Goal: Task Accomplishment & Management: Complete application form

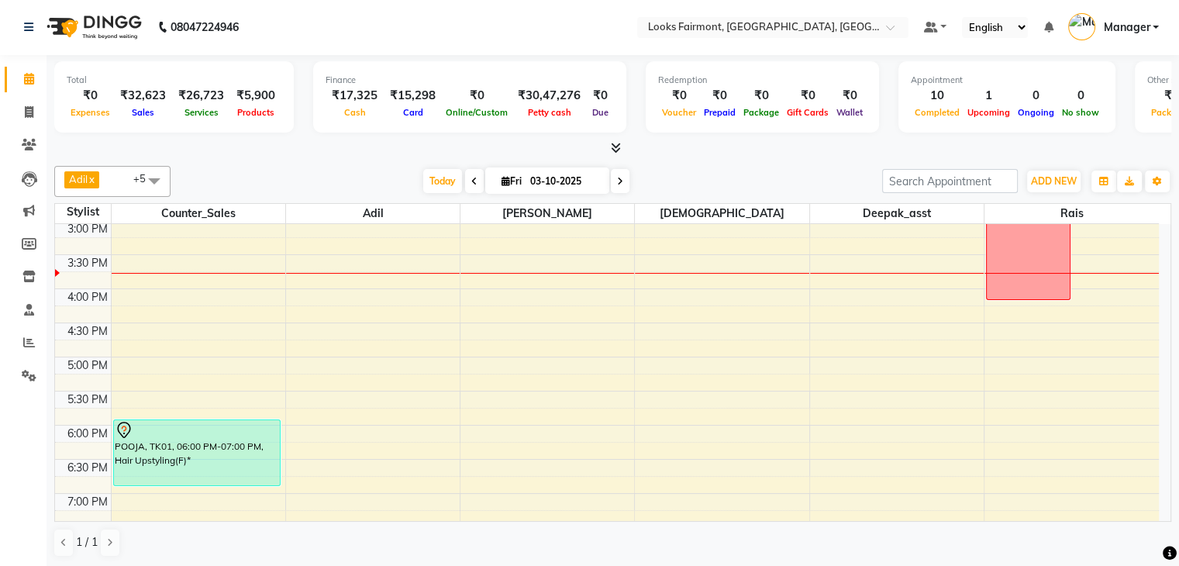
scroll to position [580, 0]
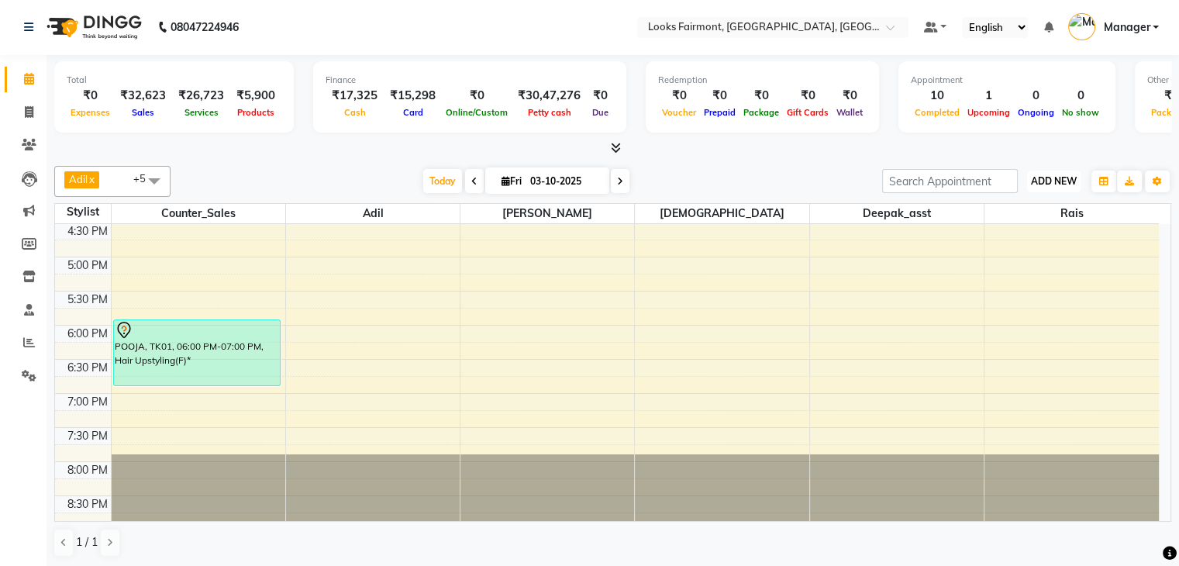
click at [1059, 179] on span "ADD NEW" at bounding box center [1054, 181] width 46 height 12
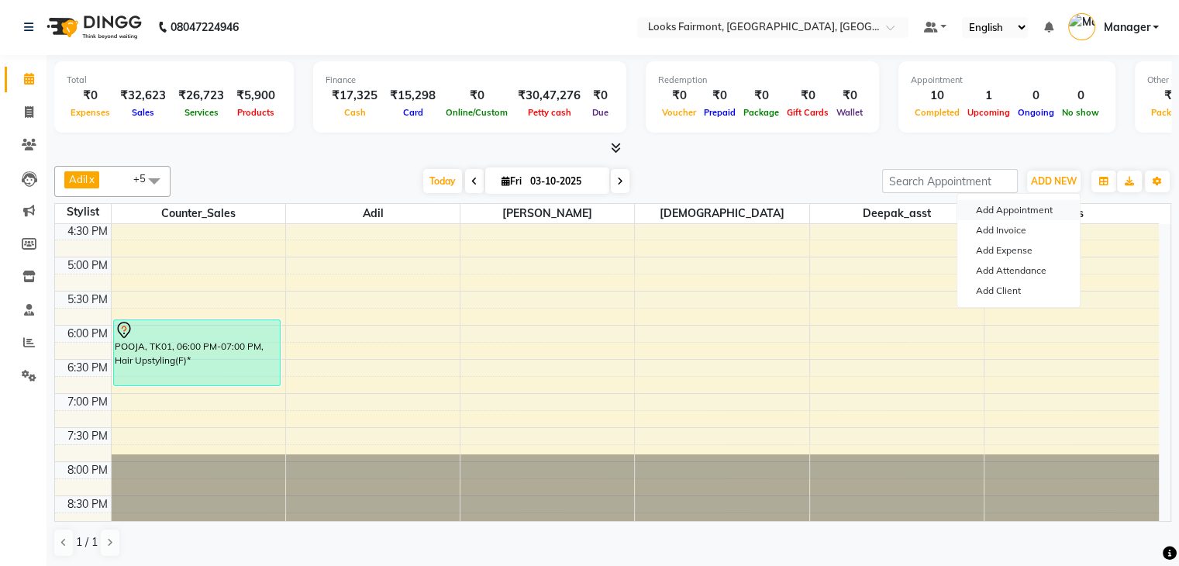
click at [1021, 202] on button "Add Appointment" at bounding box center [1018, 210] width 122 height 20
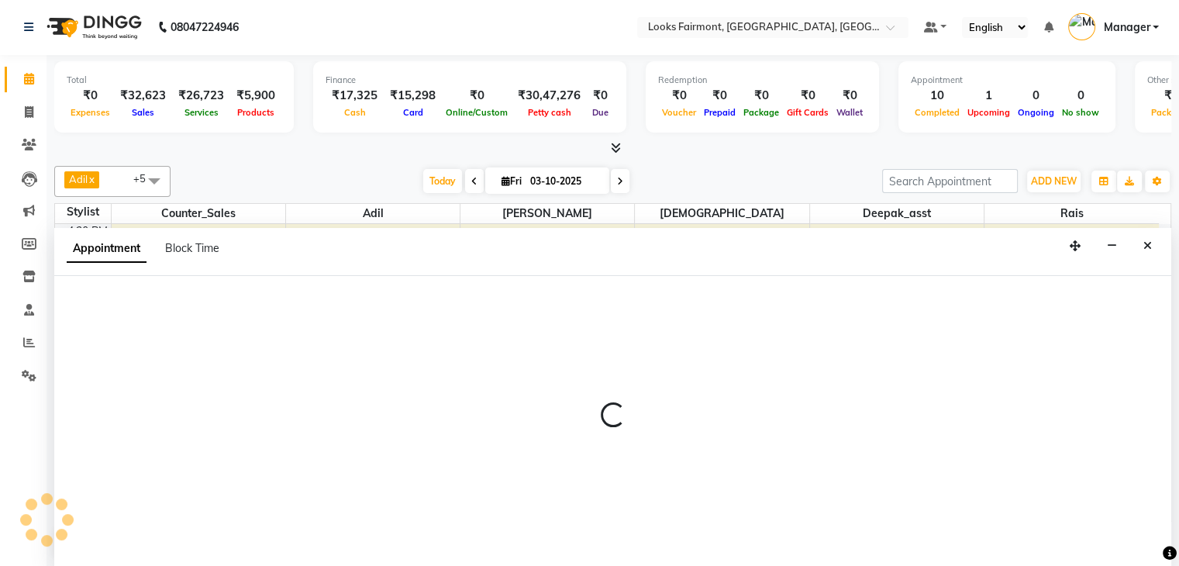
select select "tentative"
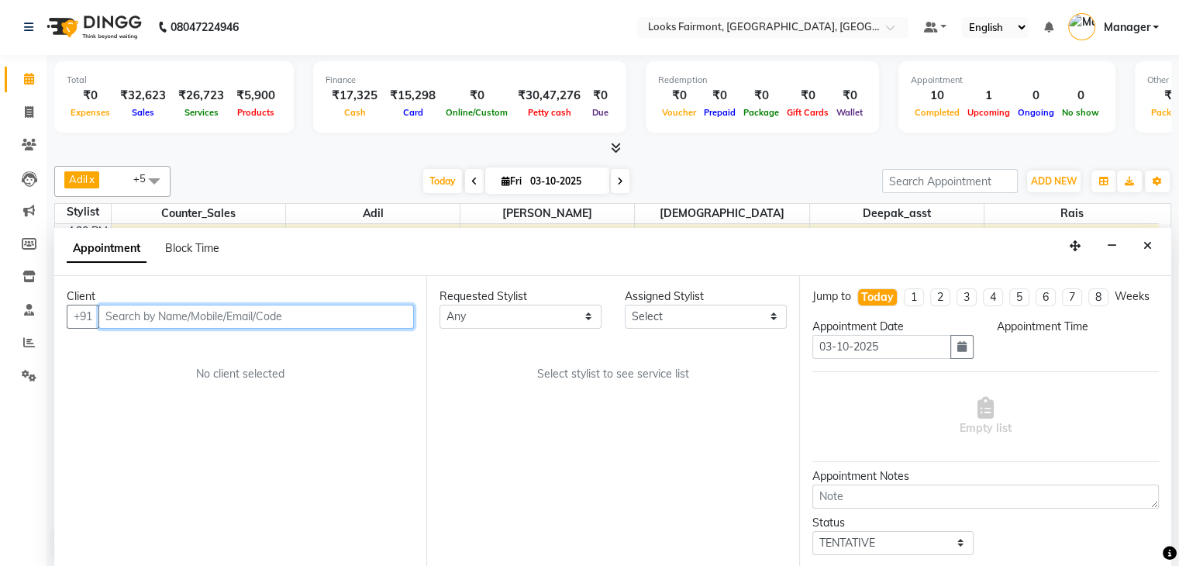
select select "540"
click at [195, 245] on span "Block Time" at bounding box center [192, 248] width 54 height 14
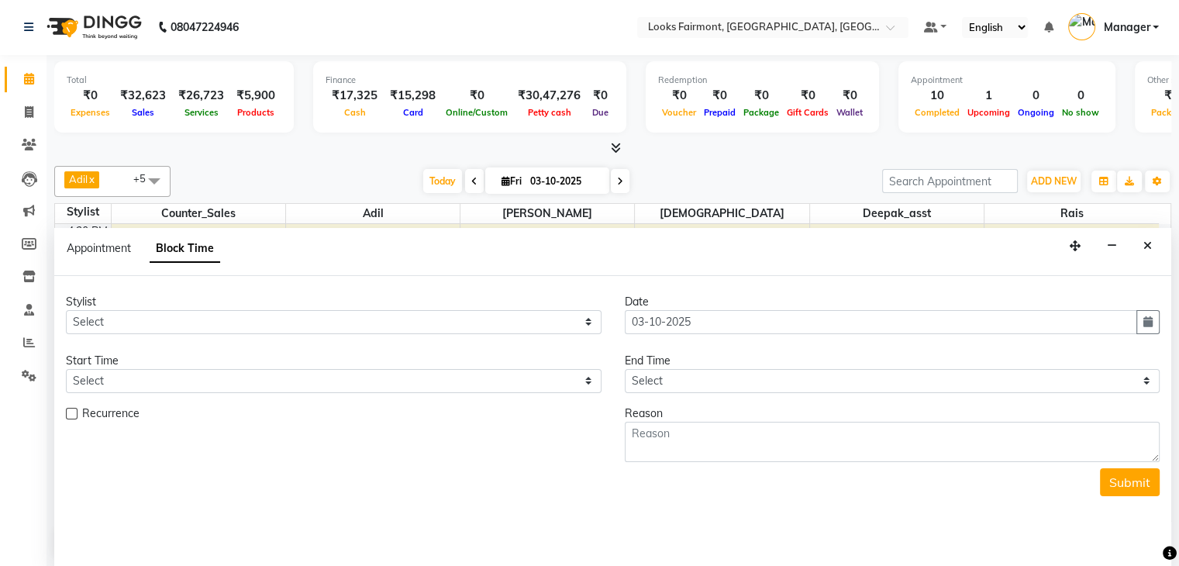
scroll to position [474, 0]
click at [191, 322] on select "Select Adil Anisa Counter_Sales Deepak_asst Nisha Preeti Rais Soring_mgr Sunita…" at bounding box center [334, 322] width 536 height 24
select select "85721"
click at [66, 310] on select "Select Adil Anisa Counter_Sales Deepak_asst Nisha Preeti Rais Soring_mgr Sunita…" at bounding box center [334, 322] width 536 height 24
click at [177, 373] on select "Select 09:00 AM 09:15 AM 09:30 AM 09:45 AM 10:00 AM 10:15 AM 10:30 AM 10:45 AM …" at bounding box center [334, 381] width 536 height 24
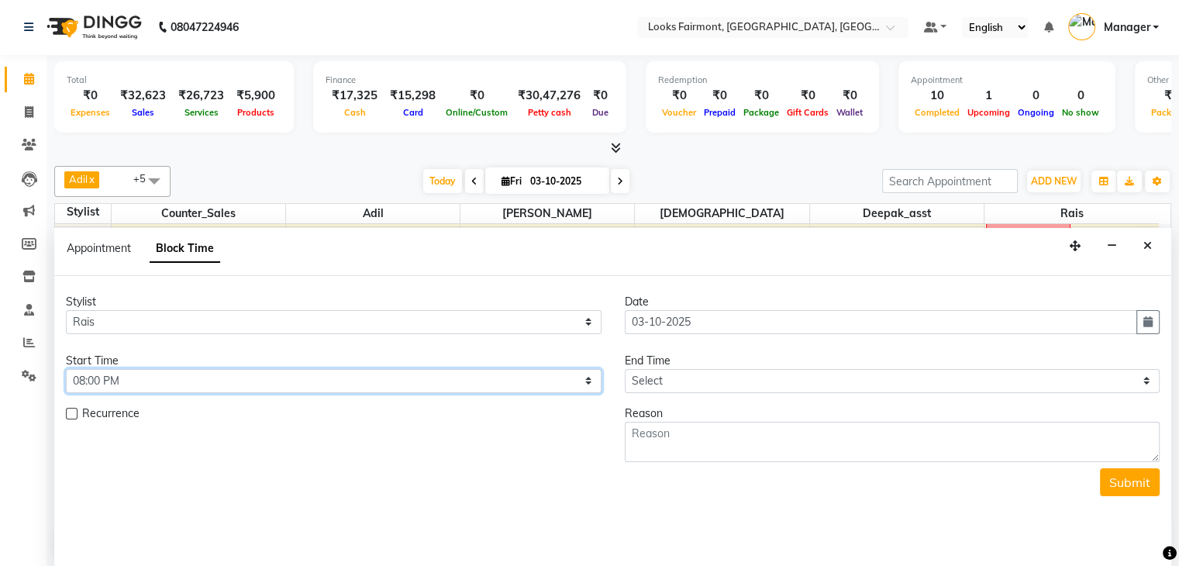
click at [66, 369] on select "Select 09:00 AM 09:15 AM 09:30 AM 09:45 AM 10:00 AM 10:15 AM 10:30 AM 10:45 AM …" at bounding box center [334, 381] width 536 height 24
click at [541, 388] on select "Select 09:00 AM 09:15 AM 09:30 AM 09:45 AM 10:00 AM 10:15 AM 10:30 AM 10:45 AM …" at bounding box center [334, 381] width 536 height 24
click at [66, 369] on select "Select 09:00 AM 09:15 AM 09:30 AM 09:45 AM 10:00 AM 10:15 AM 10:30 AM 10:45 AM …" at bounding box center [334, 381] width 536 height 24
click at [472, 377] on select "Select 09:00 AM 09:15 AM 09:30 AM 09:45 AM 10:00 AM 10:15 AM 10:30 AM 10:45 AM …" at bounding box center [334, 381] width 536 height 24
select select "1185"
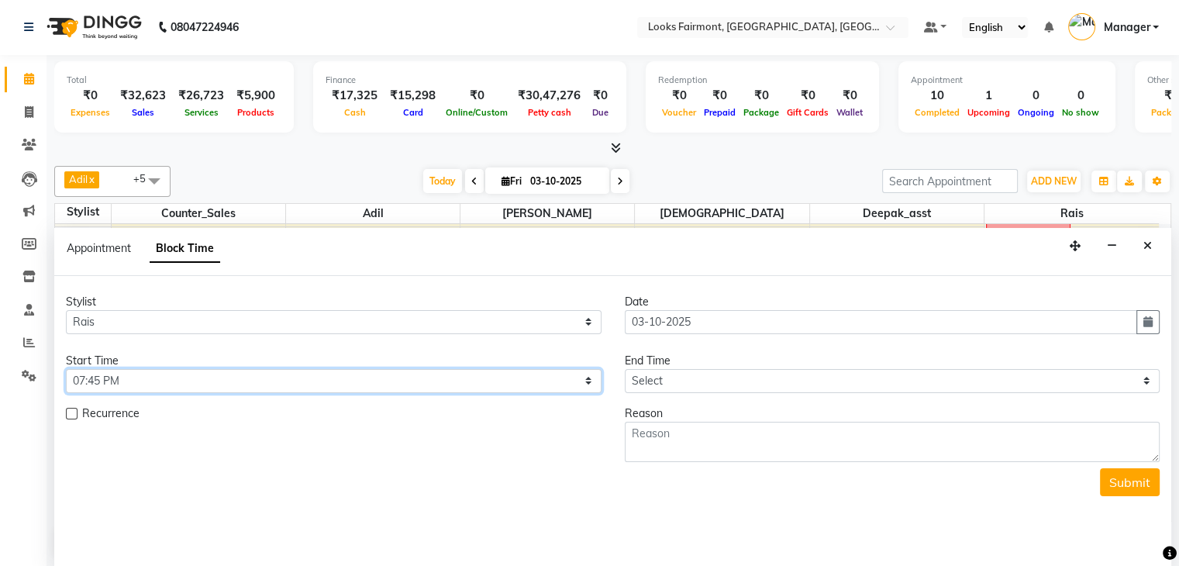
click at [66, 369] on select "Select 09:00 AM 09:15 AM 09:30 AM 09:45 AM 10:00 AM 10:15 AM 10:30 AM 10:45 AM …" at bounding box center [334, 381] width 536 height 24
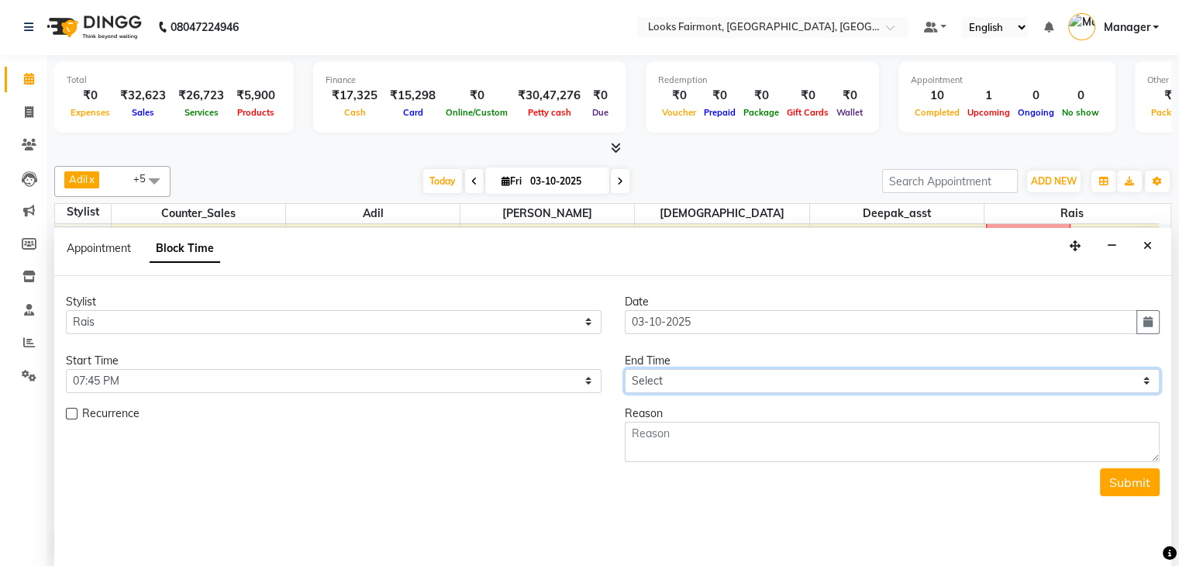
click at [704, 377] on select "Select 09:00 AM 09:15 AM 09:30 AM 09:45 AM 10:00 AM 10:15 AM 10:30 AM 10:45 AM …" at bounding box center [893, 381] width 536 height 24
select select "1200"
click at [625, 369] on select "Select 09:00 AM 09:15 AM 09:30 AM 09:45 AM 10:00 AM 10:15 AM 10:30 AM 10:45 AM …" at bounding box center [893, 381] width 536 height 24
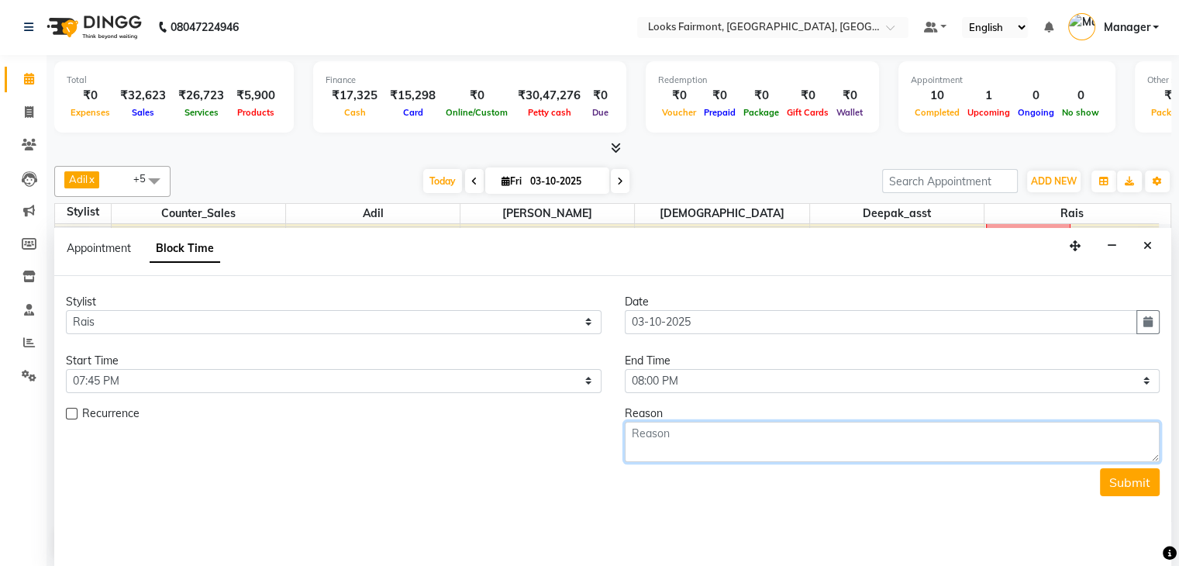
click at [735, 453] on textarea at bounding box center [893, 442] width 536 height 40
type textarea "W/B 438"
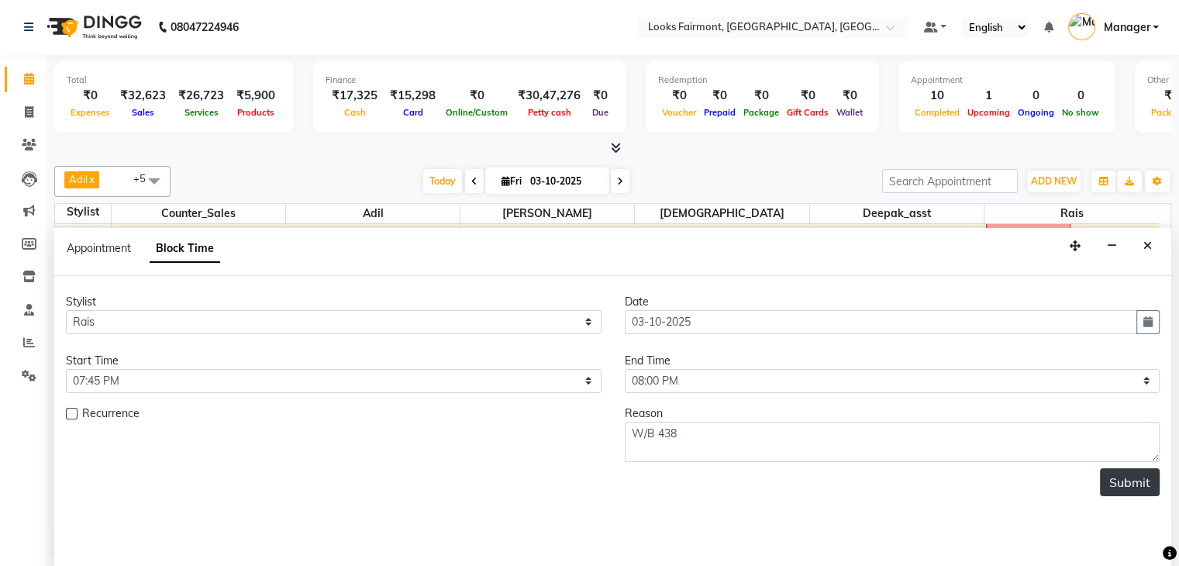
click at [1122, 481] on button "Submit" at bounding box center [1130, 482] width 60 height 28
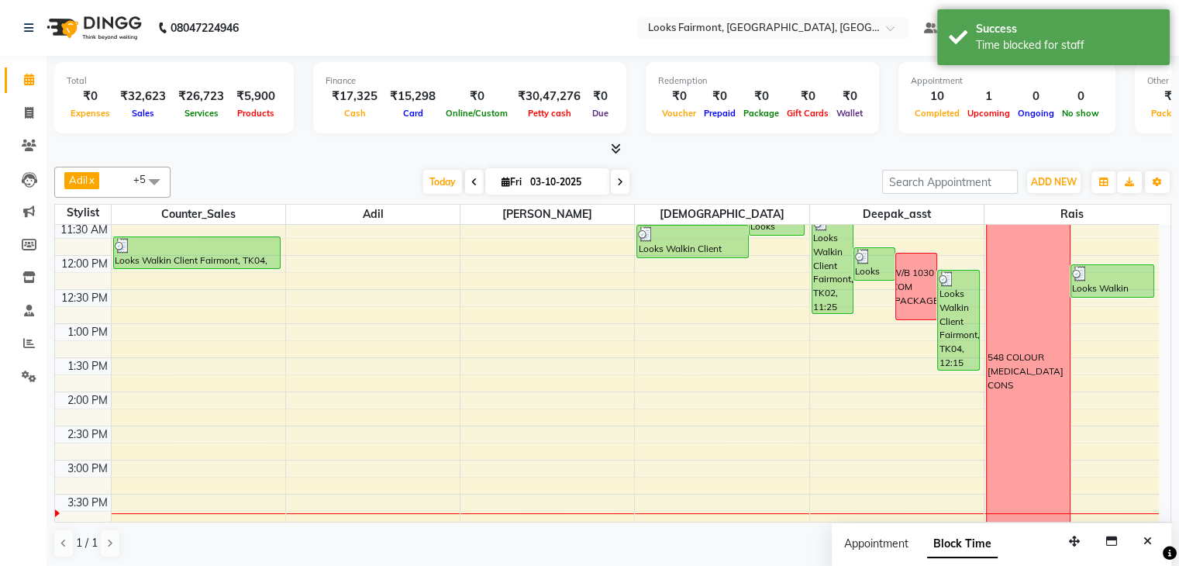
scroll to position [164, 0]
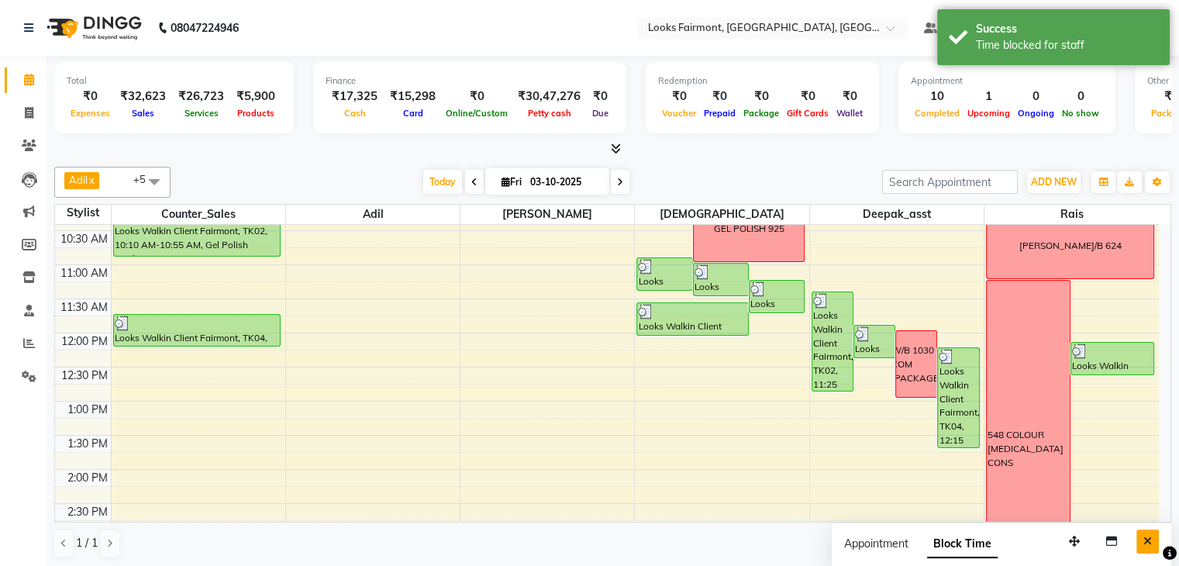
click at [1147, 541] on icon "Close" at bounding box center [1147, 541] width 9 height 11
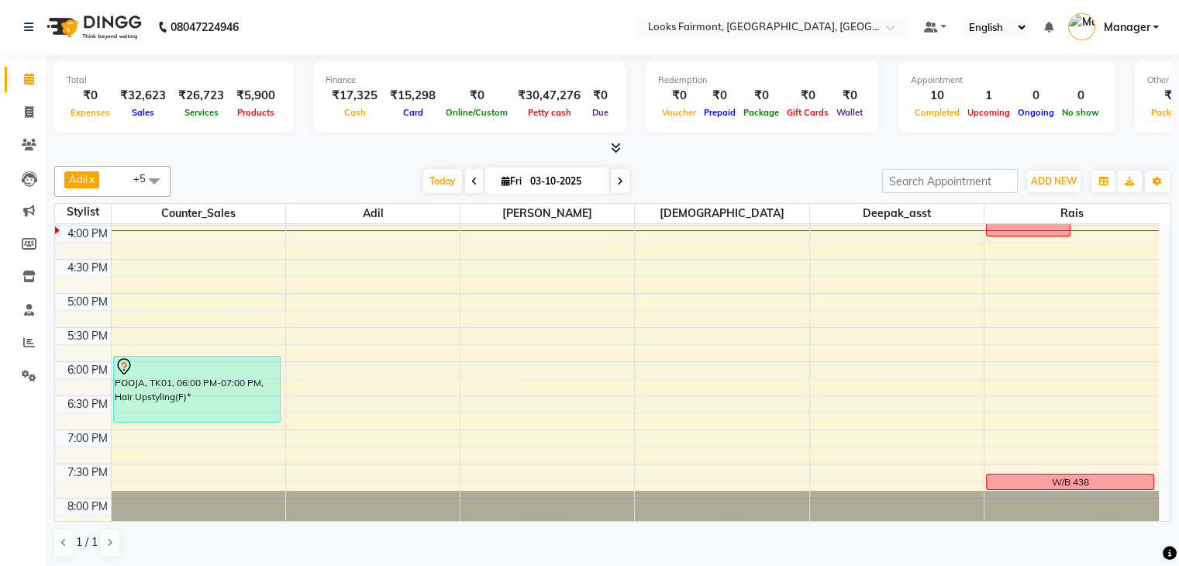
scroll to position [580, 0]
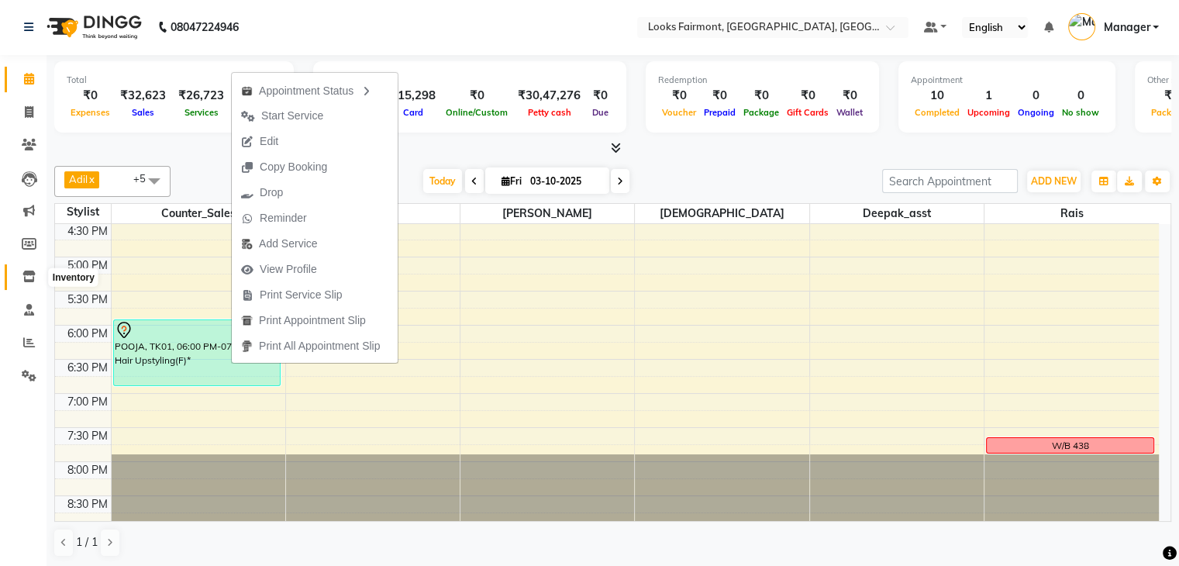
click at [20, 284] on span at bounding box center [29, 277] width 27 height 18
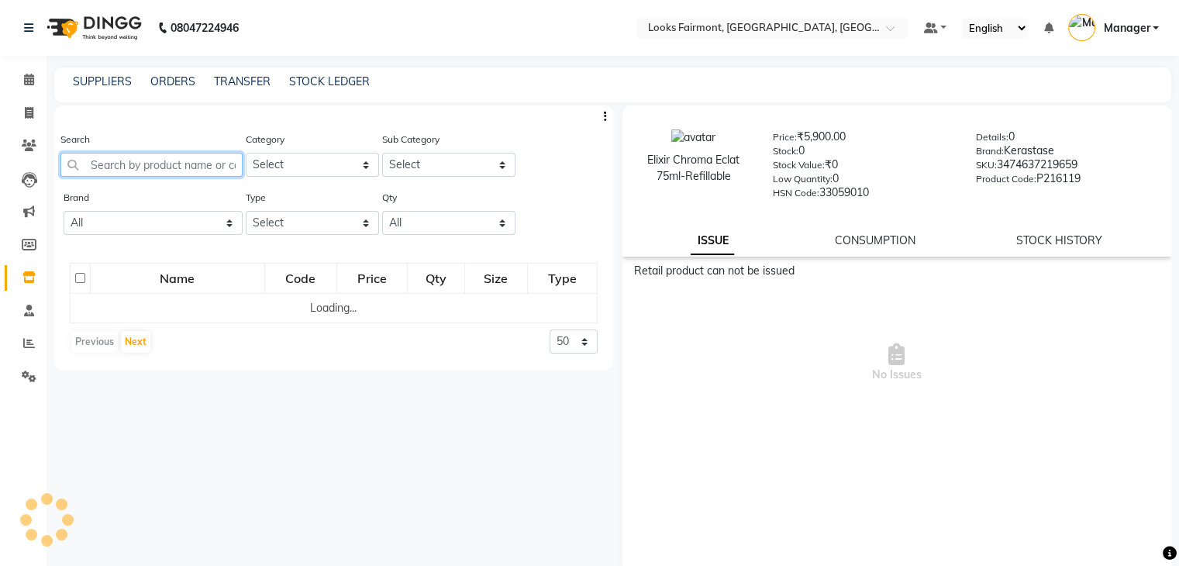
click at [115, 168] on input "text" at bounding box center [151, 165] width 182 height 24
click at [178, 85] on link "ORDERS" at bounding box center [172, 81] width 45 height 14
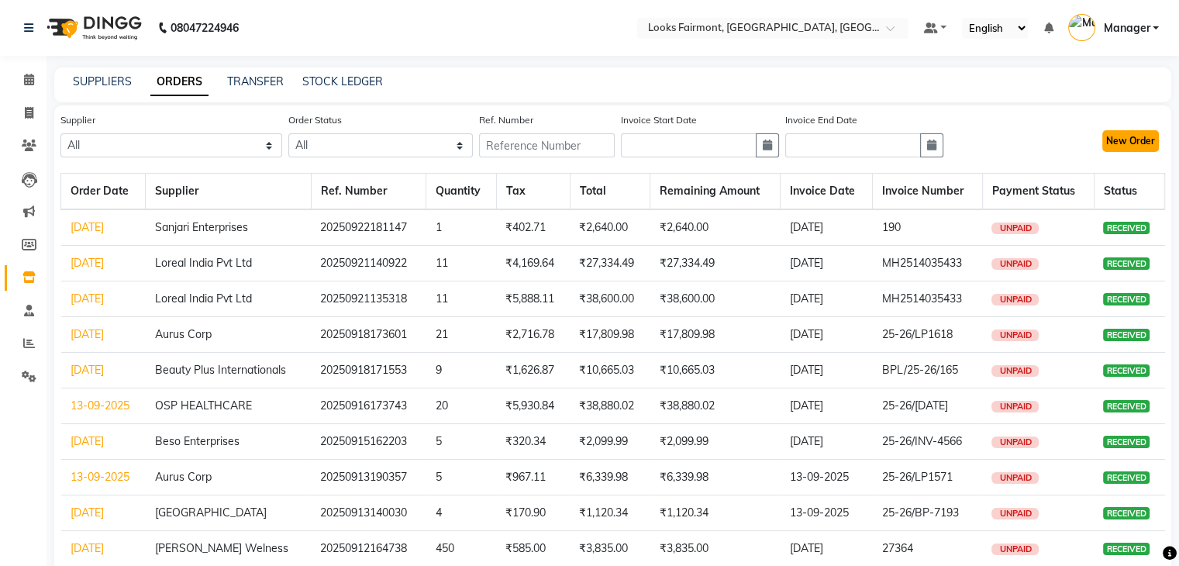
click at [1121, 143] on button "New Order" at bounding box center [1130, 141] width 57 height 22
select select "true"
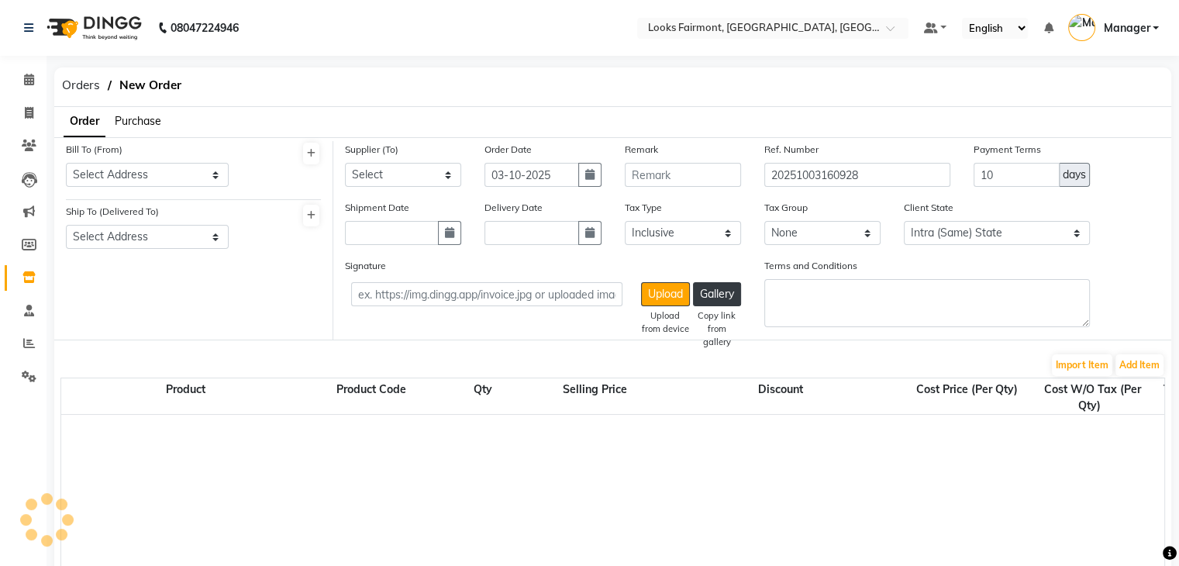
select select "3669"
click at [127, 176] on select "Select Address fairmont looks FAIRMONT LOOKS" at bounding box center [147, 175] width 163 height 24
select select "1378"
click at [66, 163] on select "Select Address fairmont looks FAIRMONT LOOKS" at bounding box center [147, 175] width 163 height 24
click at [136, 239] on select "Select Address fairmont looks" at bounding box center [147, 237] width 163 height 24
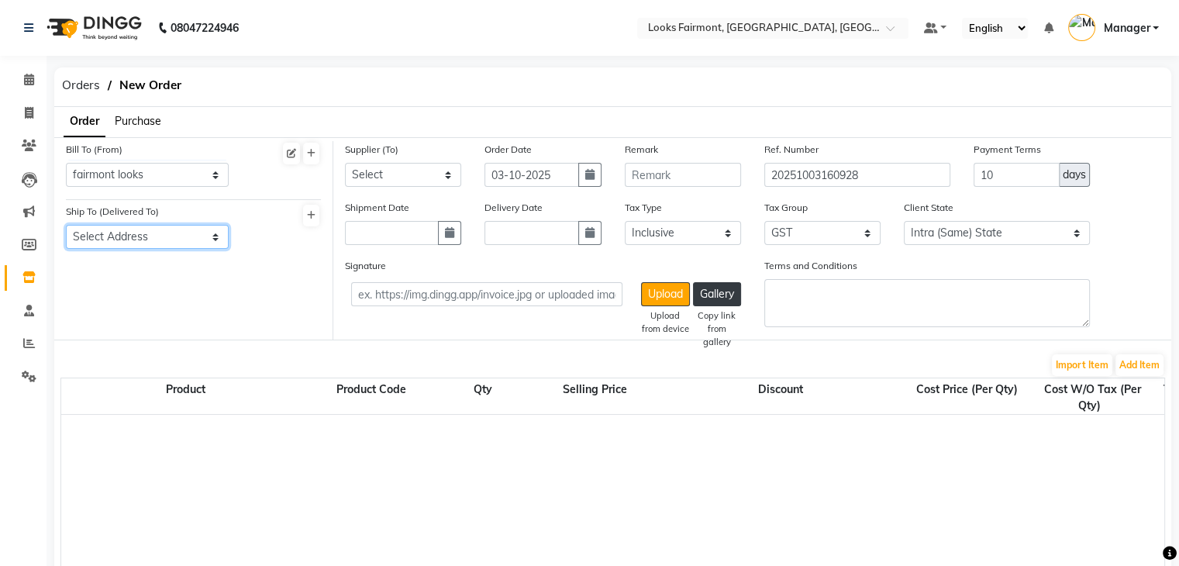
select select "1379"
click at [66, 226] on select "Select Address fairmont looks" at bounding box center [147, 237] width 163 height 24
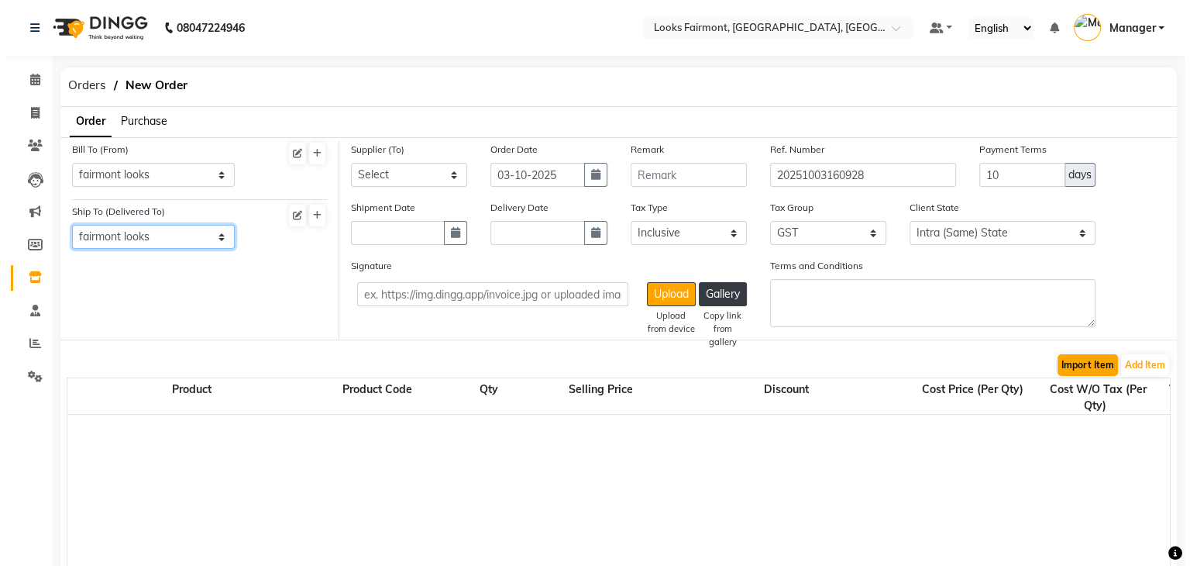
scroll to position [78, 0]
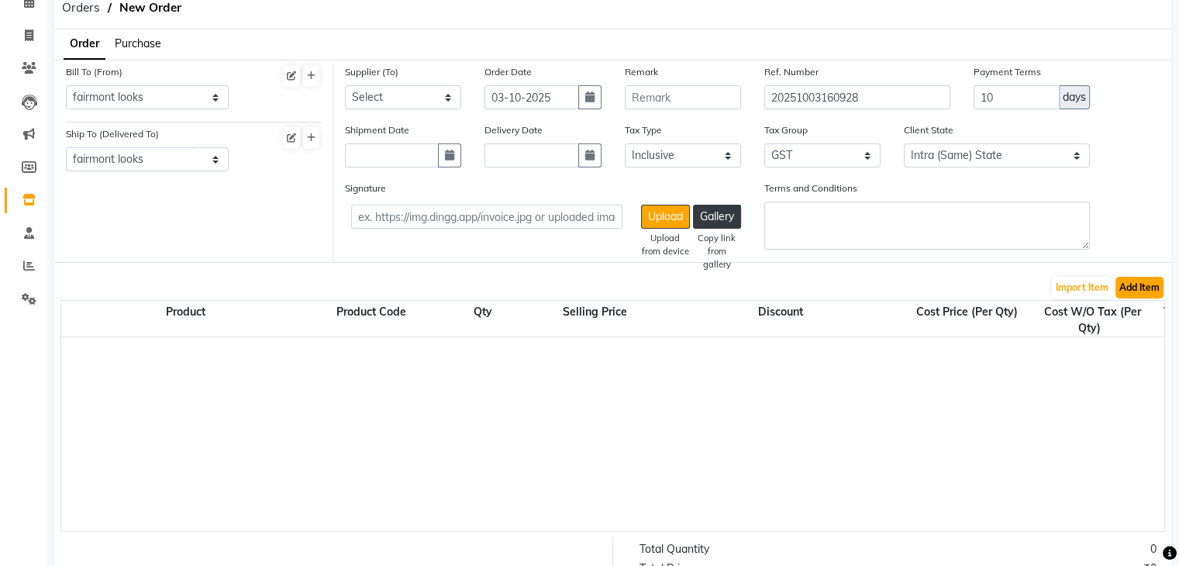
click at [1156, 295] on button "Add Item" at bounding box center [1139, 288] width 48 height 22
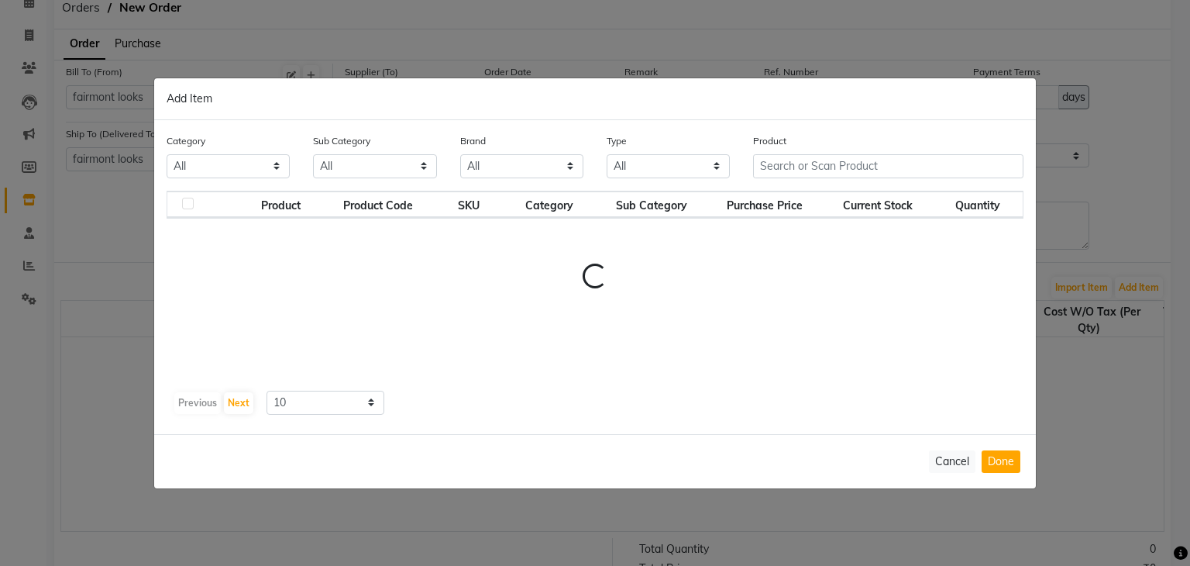
click at [827, 159] on div "Product" at bounding box center [889, 162] width 294 height 58
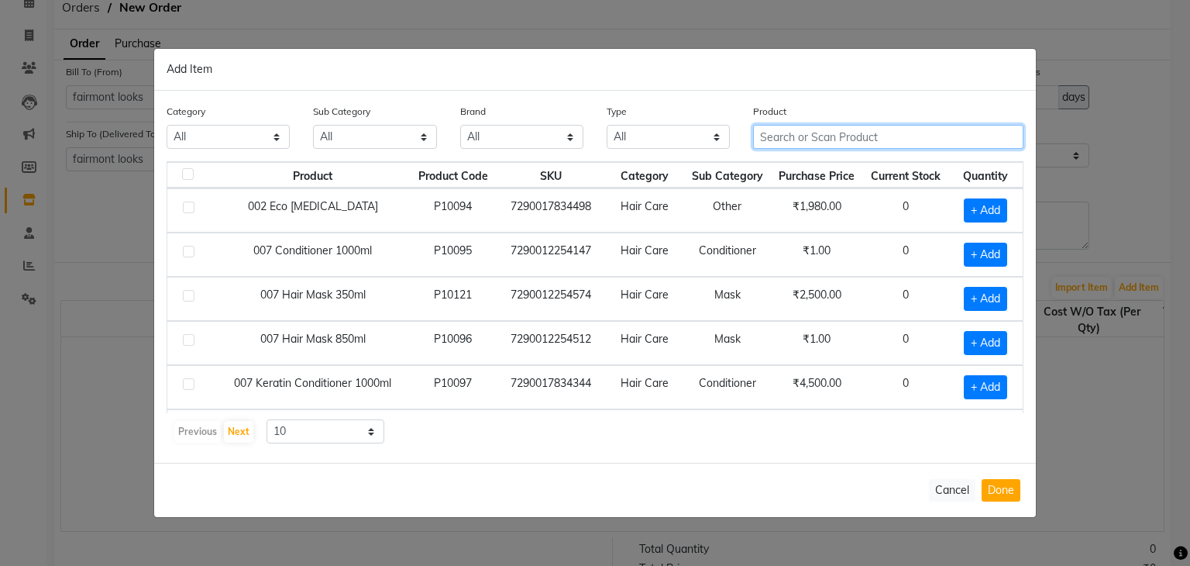
click at [832, 133] on input "text" at bounding box center [888, 137] width 270 height 24
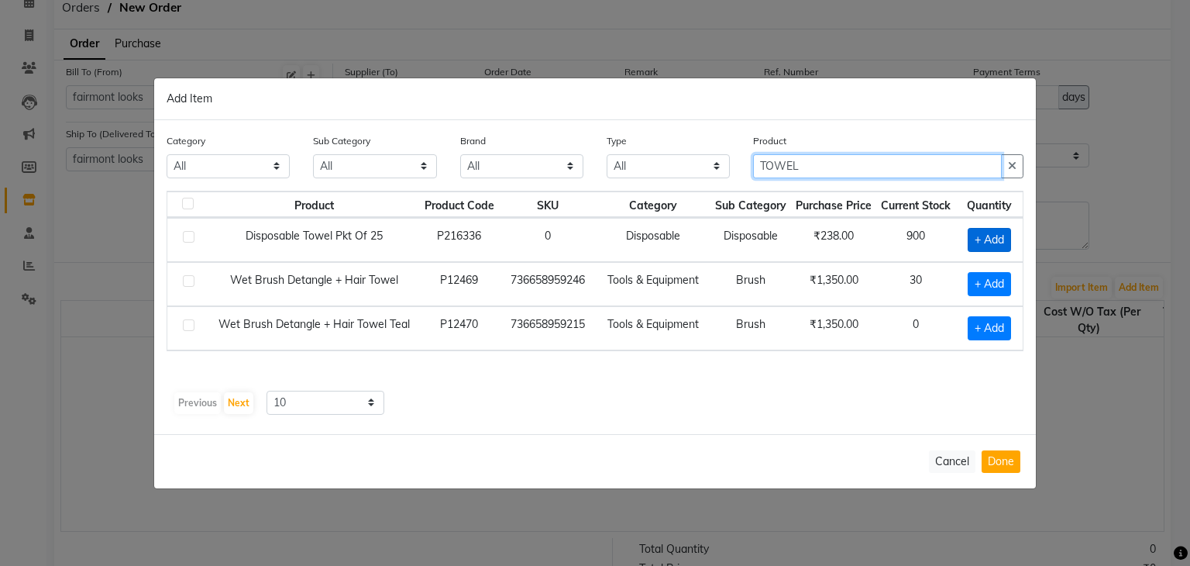
type input "TOWEL"
click at [1004, 239] on span "+ Add" at bounding box center [989, 240] width 43 height 24
checkbox input "true"
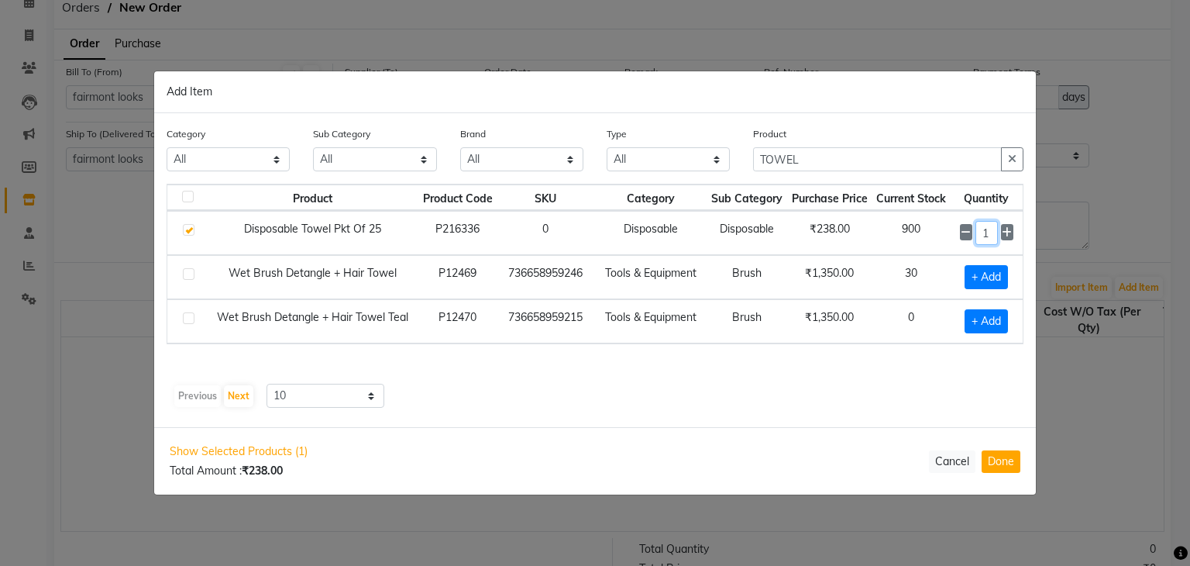
click at [997, 233] on input "1" at bounding box center [987, 233] width 22 height 24
type input "2000"
click at [1008, 467] on button "Done" at bounding box center [1001, 461] width 39 height 22
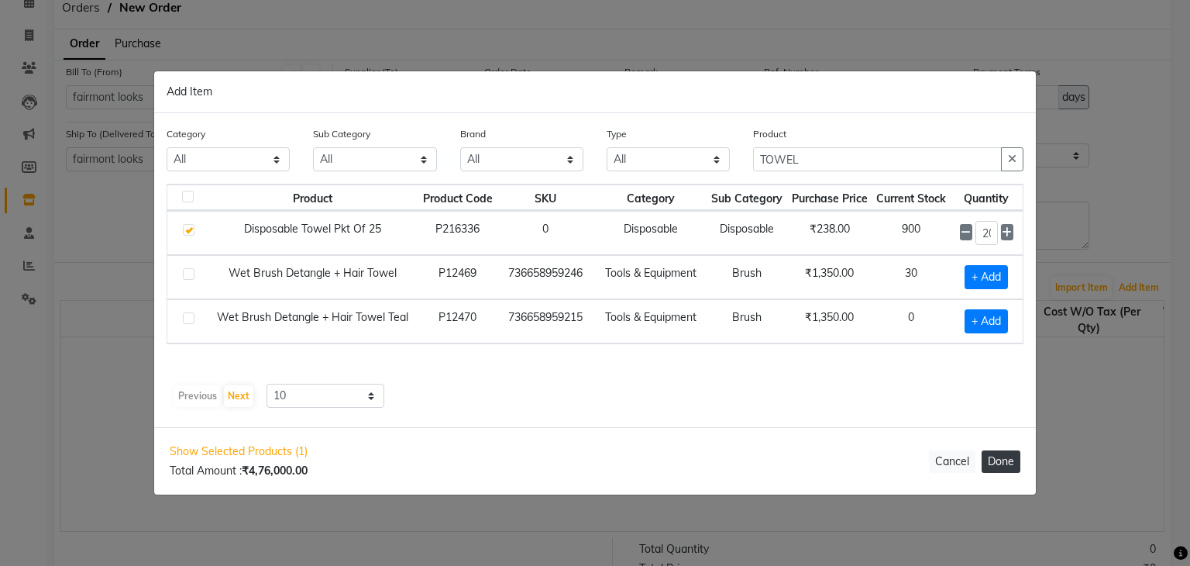
select select "3904"
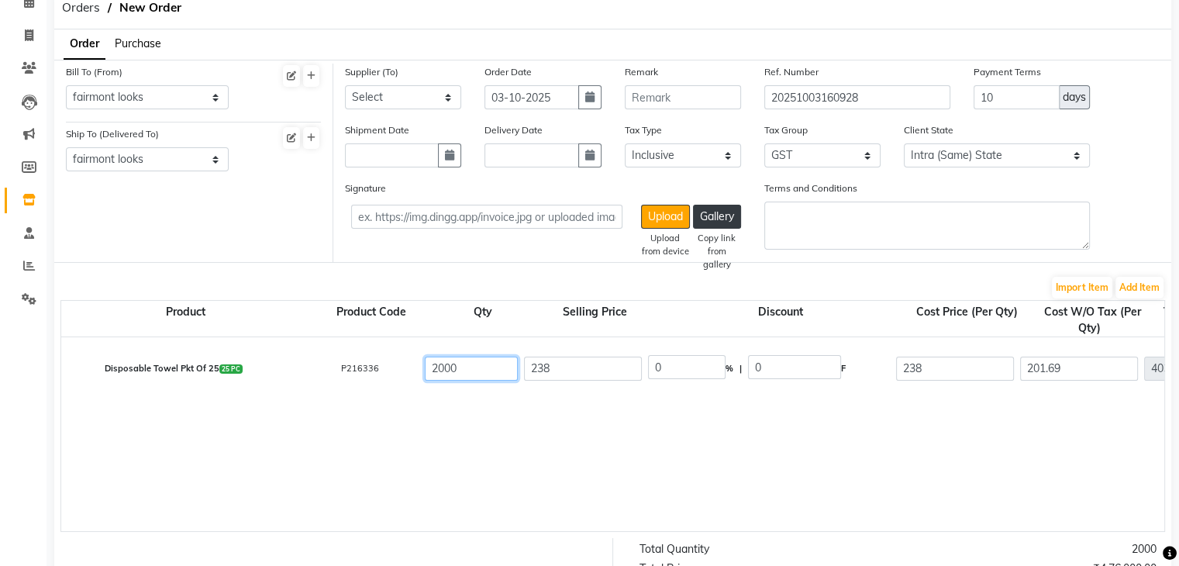
click at [477, 374] on input "2000" at bounding box center [471, 369] width 93 height 24
type input "200"
type input "40338"
type input "112946.4"
type input "7260.84"
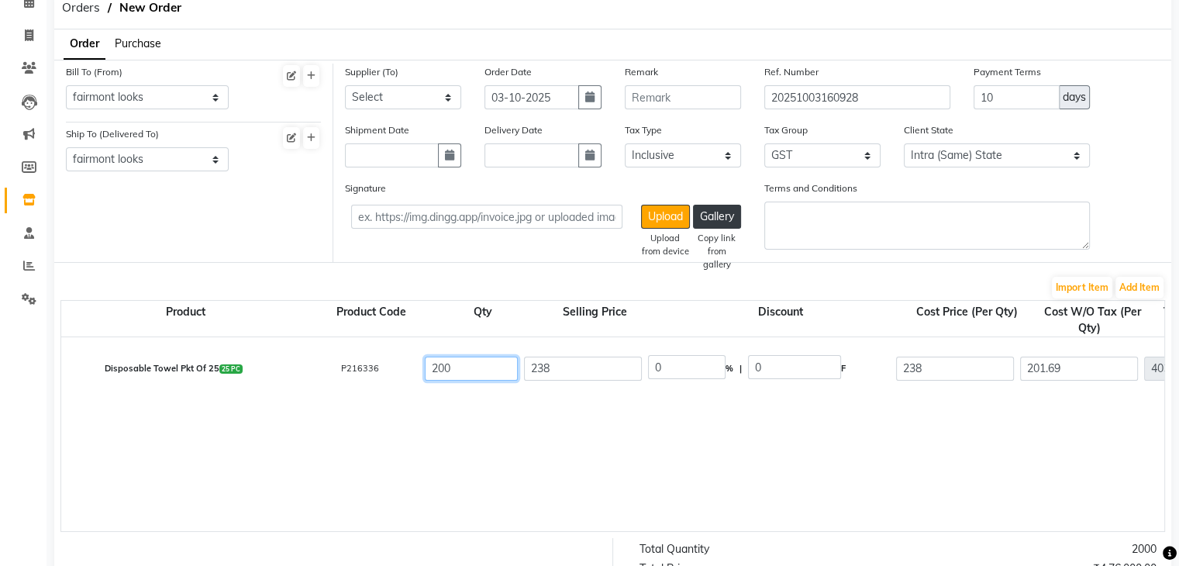
type input "47598.84"
type input "200"
click at [1135, 291] on button "Add Item" at bounding box center [1139, 288] width 48 height 22
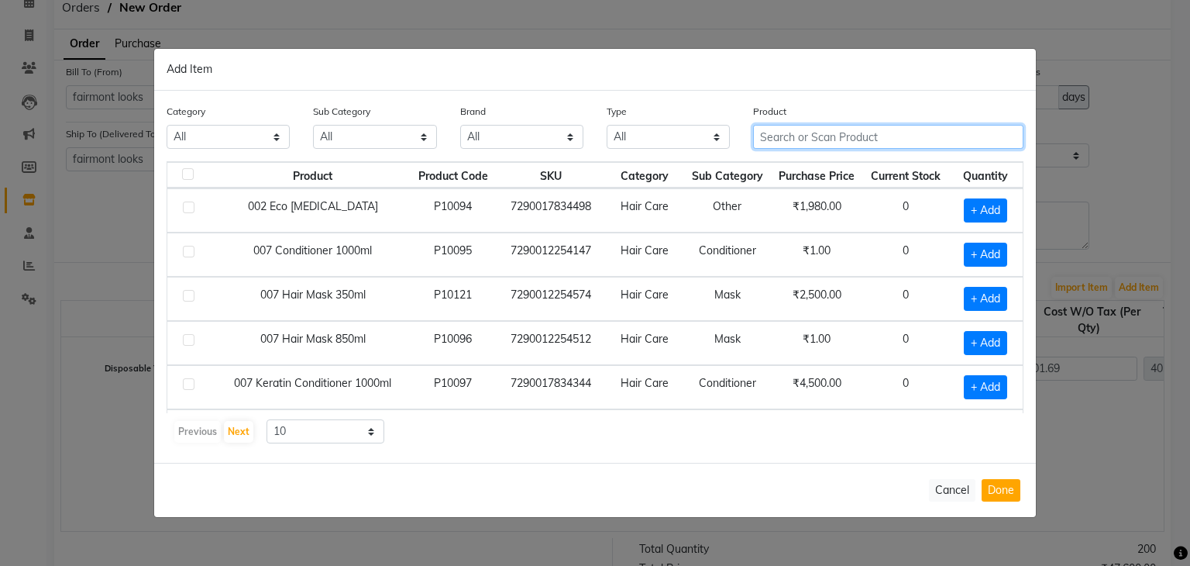
click at [823, 143] on input "text" at bounding box center [888, 137] width 270 height 24
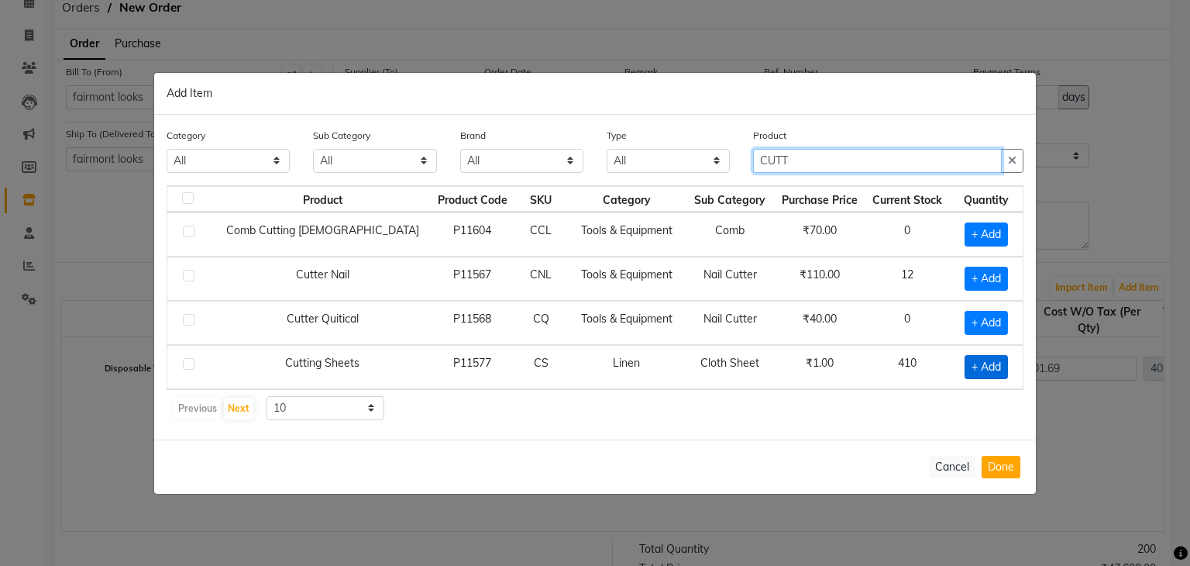
type input "CUTT"
click at [995, 361] on span "+ Add" at bounding box center [986, 367] width 43 height 24
checkbox input "true"
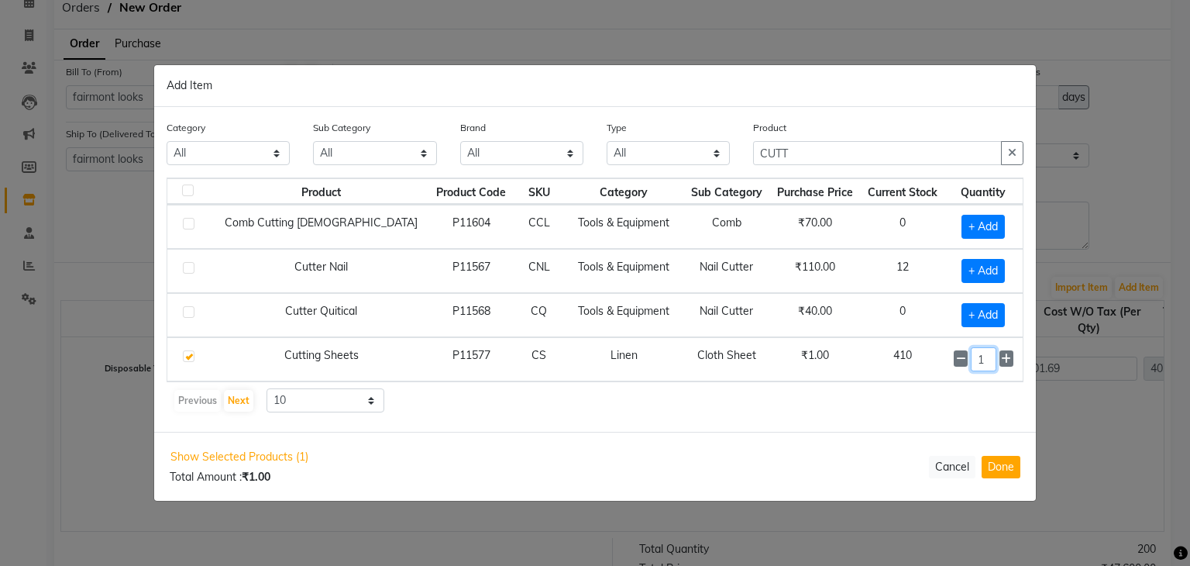
click at [977, 354] on input "1" at bounding box center [983, 359] width 25 height 24
type input "200"
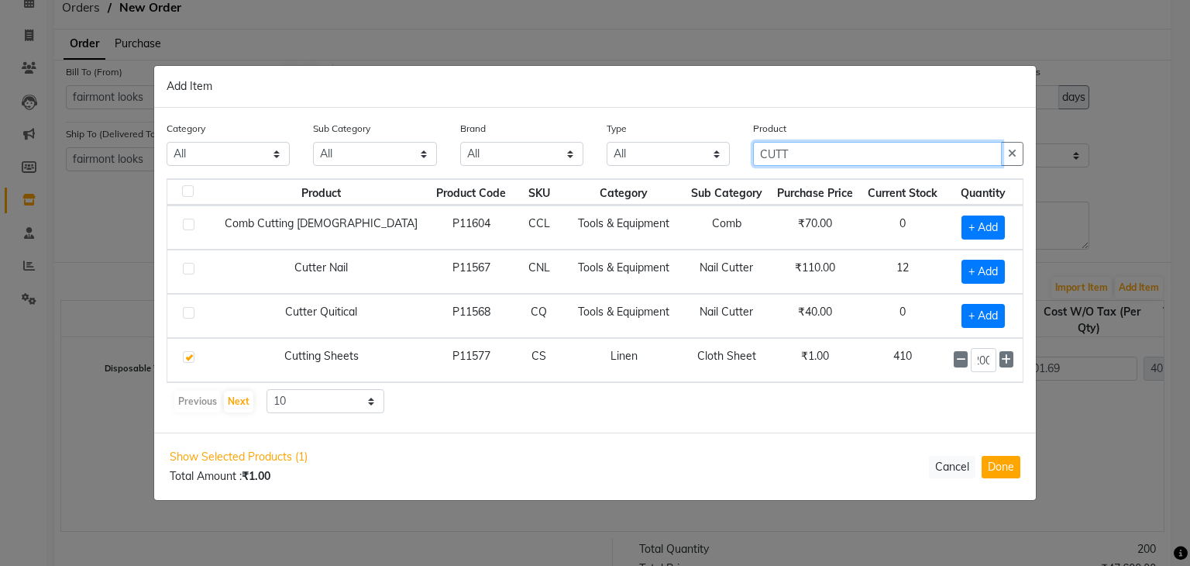
scroll to position [0, 0]
drag, startPoint x: 832, startPoint y: 154, endPoint x: 641, endPoint y: 146, distance: 191.6
click at [641, 146] on div "Category All Skin Personal Care Hair Threading Loreal Bio Top Cons. Bio Top Ret…" at bounding box center [595, 149] width 880 height 58
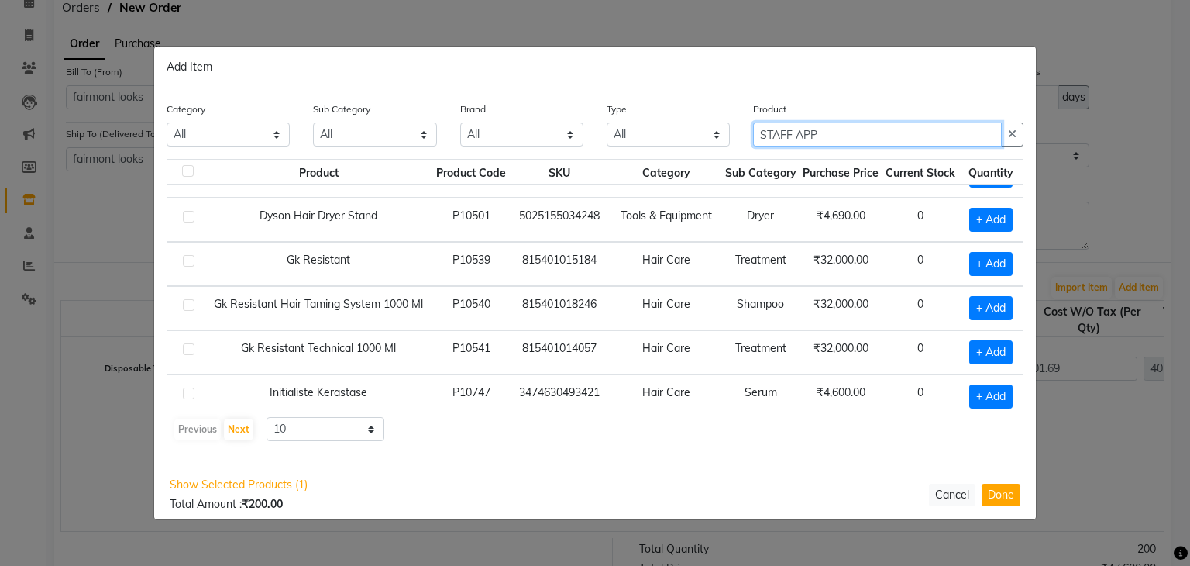
scroll to position [78, 0]
type input "STAFF APP"
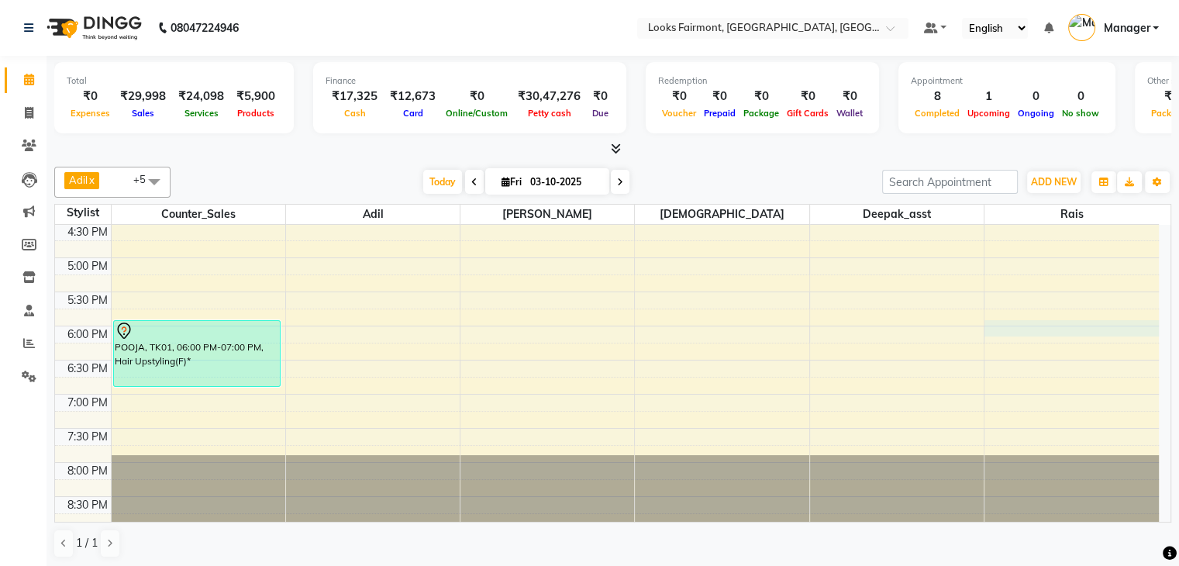
click at [1017, 328] on div "8:00 AM 8:30 AM 9:00 AM 9:30 AM 10:00 AM 10:30 AM 11:00 AM 11:30 AM 12:00 PM 12…" at bounding box center [607, 87] width 1104 height 886
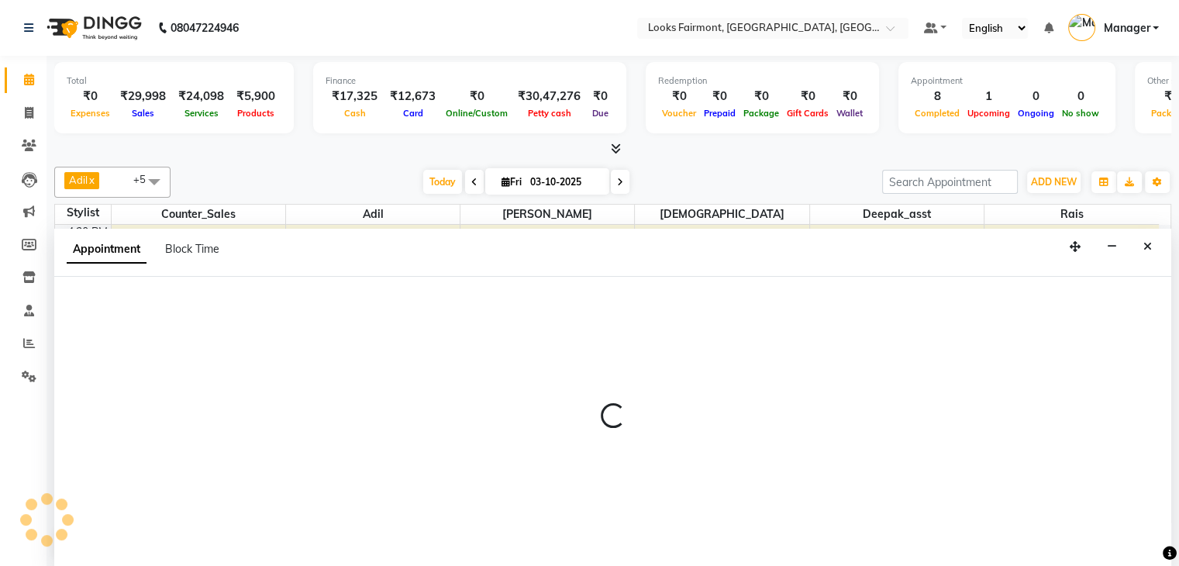
scroll to position [1, 0]
select select "85721"
select select "1080"
select select "tentative"
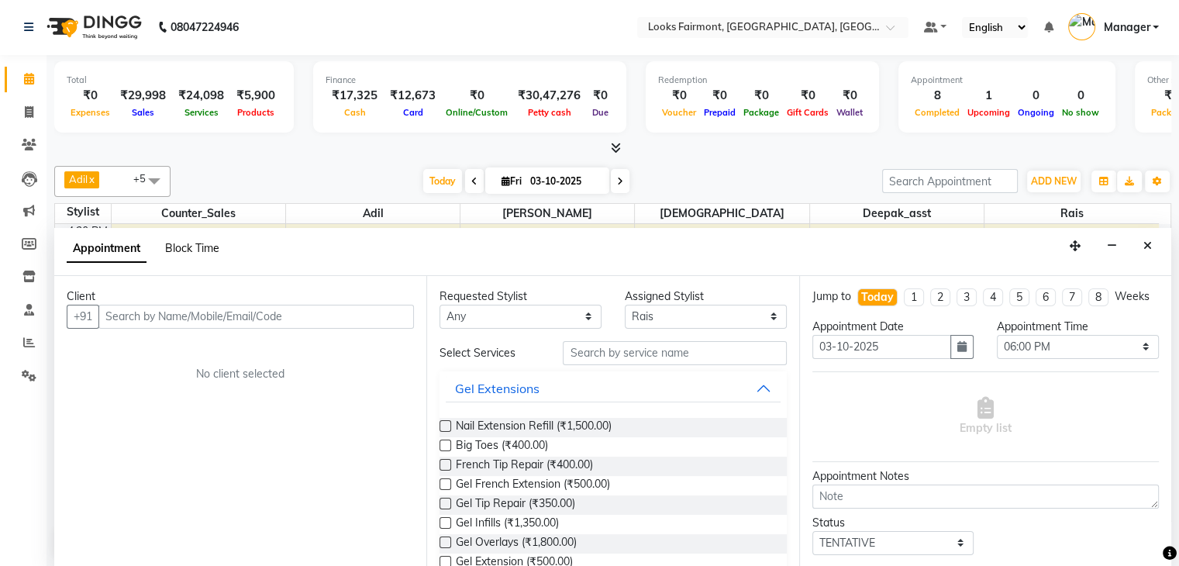
click at [177, 249] on span "Block Time" at bounding box center [192, 248] width 54 height 14
select select "85721"
select select "1080"
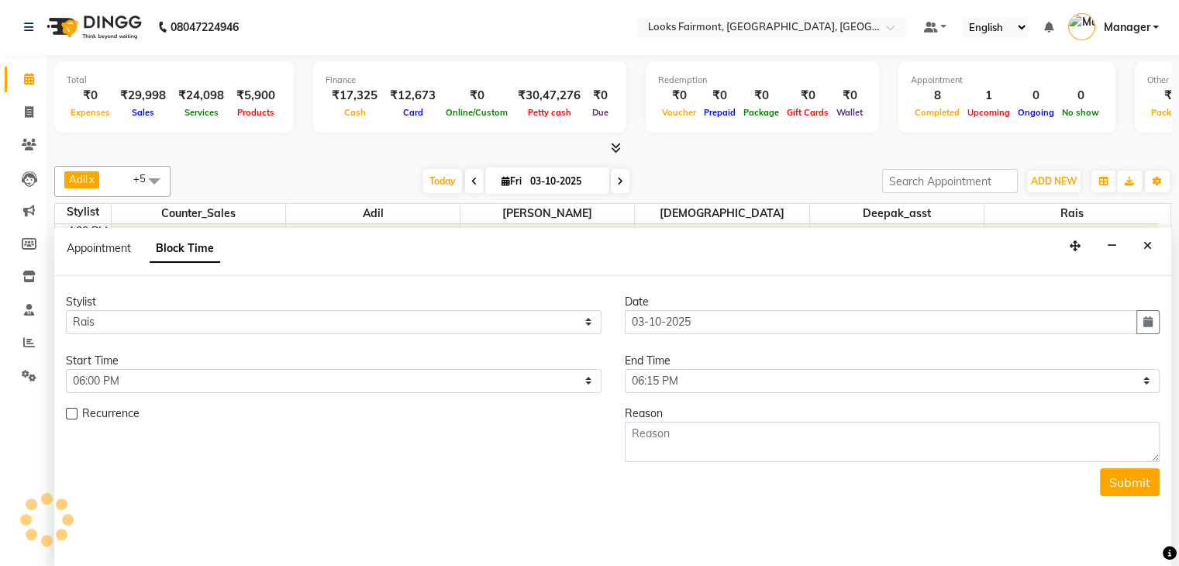
scroll to position [542, 0]
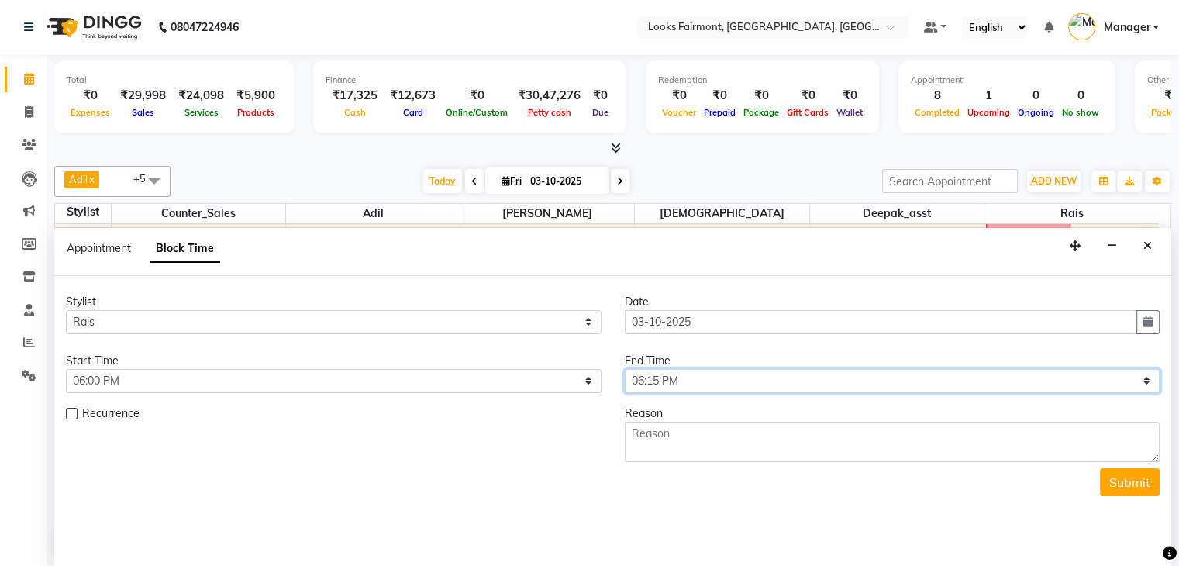
click at [738, 380] on select "Select 09:00 AM 09:15 AM 09:30 AM 09:45 AM 10:00 AM 10:15 AM 10:30 AM 10:45 AM …" at bounding box center [893, 381] width 536 height 24
select select "1140"
click at [625, 369] on select "Select 09:00 AM 09:15 AM 09:30 AM 09:45 AM 10:00 AM 10:15 AM 10:30 AM 10:45 AM …" at bounding box center [893, 381] width 536 height 24
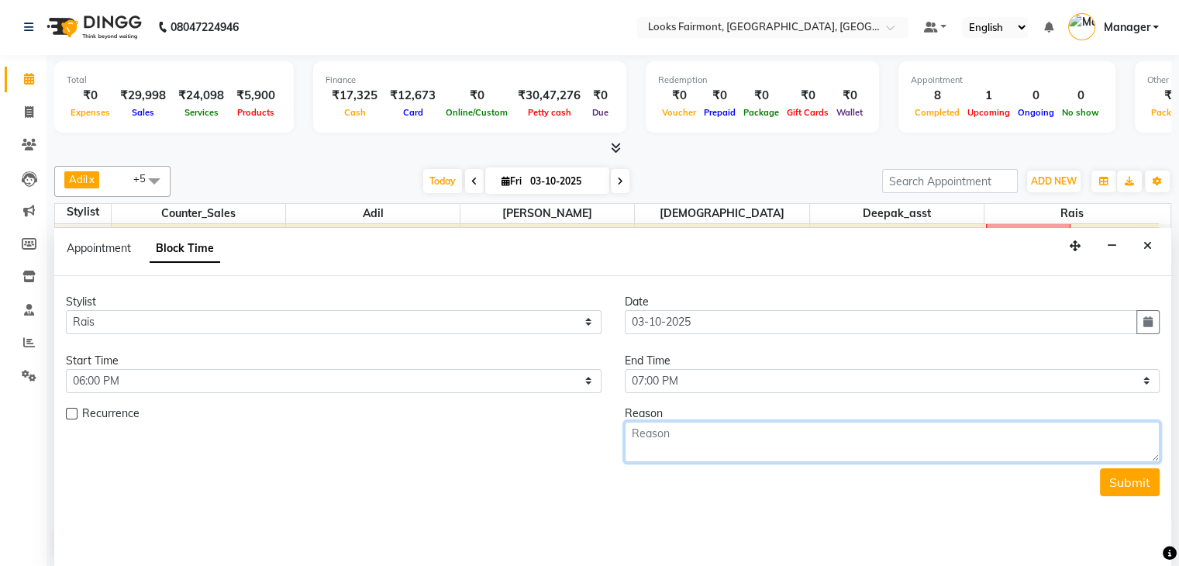
click at [750, 452] on textarea at bounding box center [893, 442] width 536 height 40
type textarea "VIEL W/B"
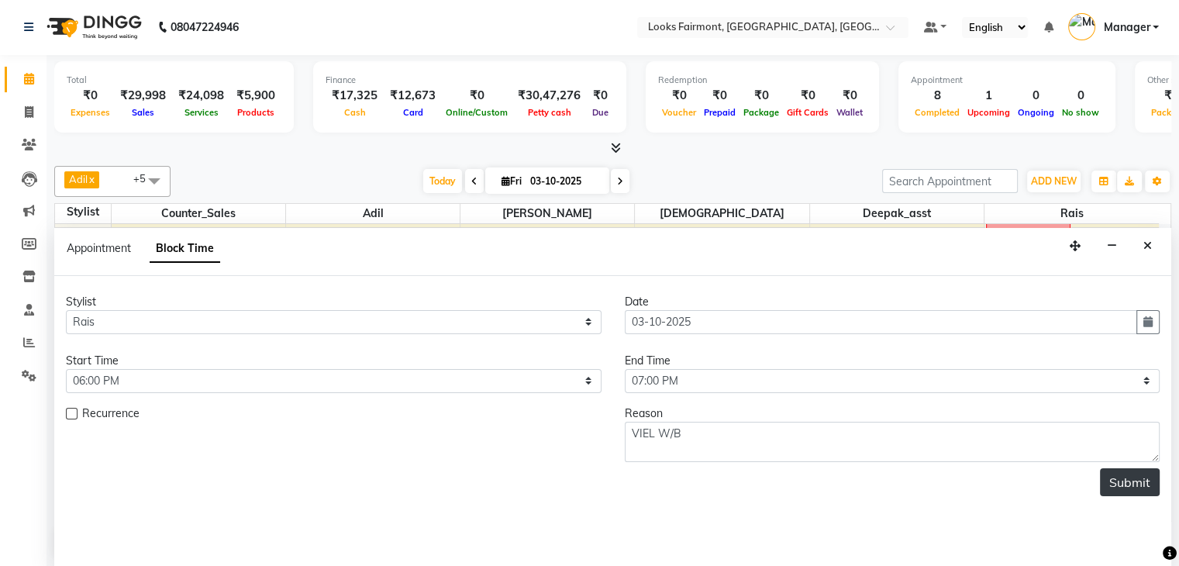
click at [1127, 475] on button "Submit" at bounding box center [1130, 482] width 60 height 28
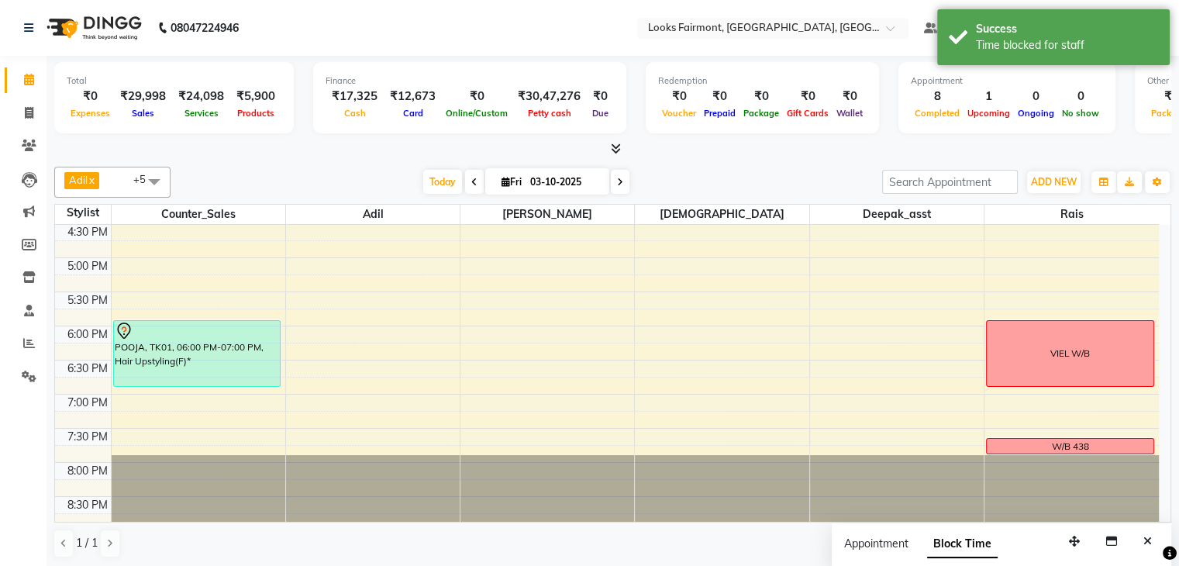
scroll to position [503, 0]
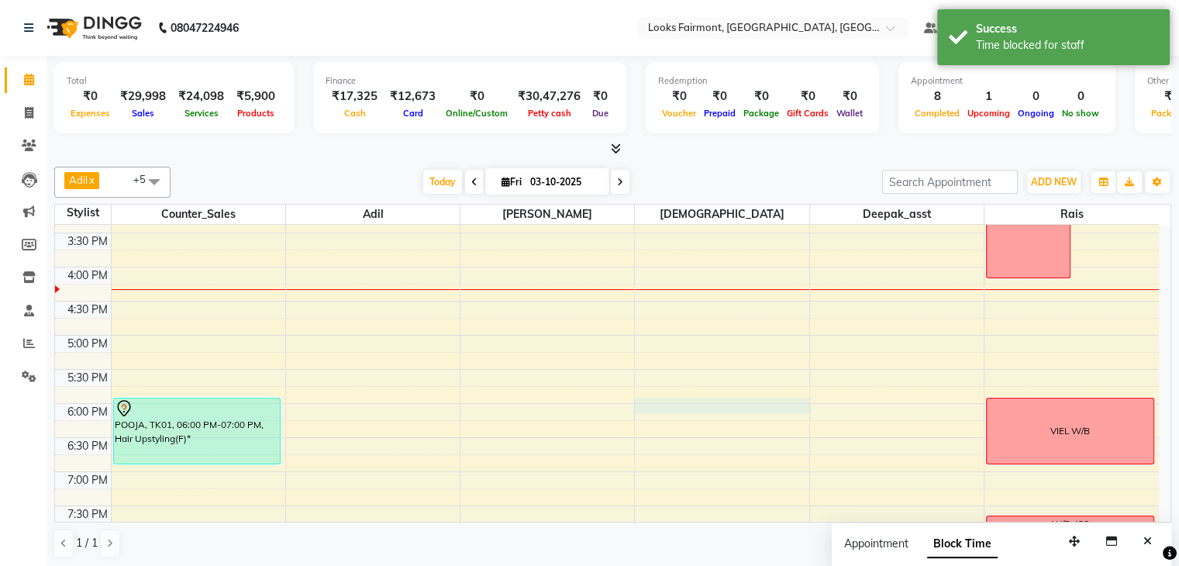
click at [743, 401] on div "8:00 AM 8:30 AM 9:00 AM 9:30 AM 10:00 AM 10:30 AM 11:00 AM 11:30 AM 12:00 PM 12…" at bounding box center [607, 165] width 1104 height 886
select select "76349"
select select "1080"
select select "tentative"
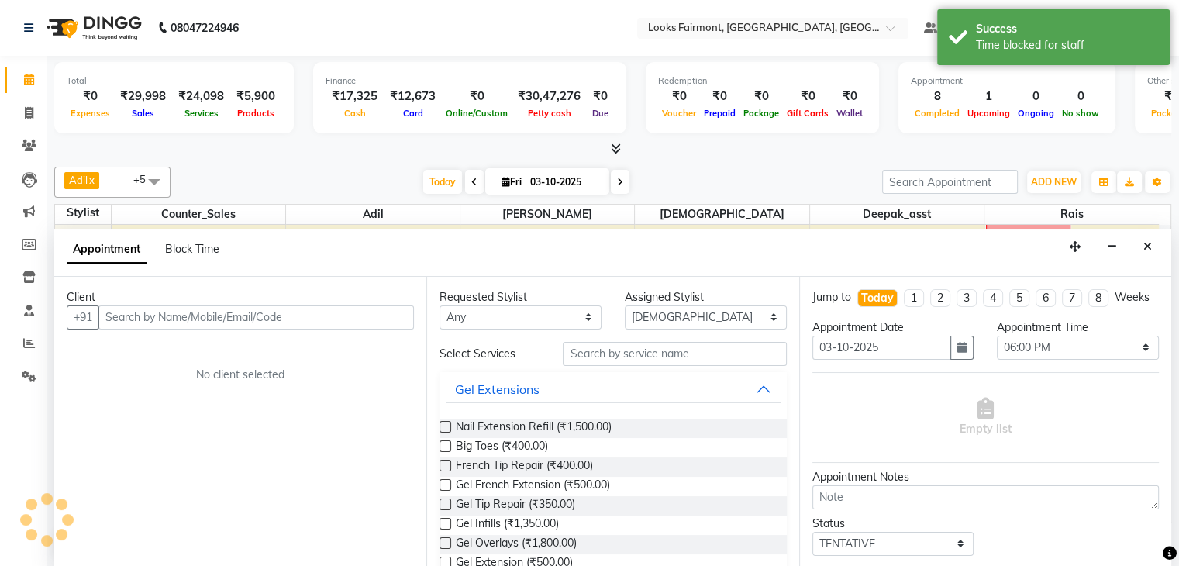
scroll to position [1, 0]
click at [174, 248] on span "Block Time" at bounding box center [192, 248] width 54 height 14
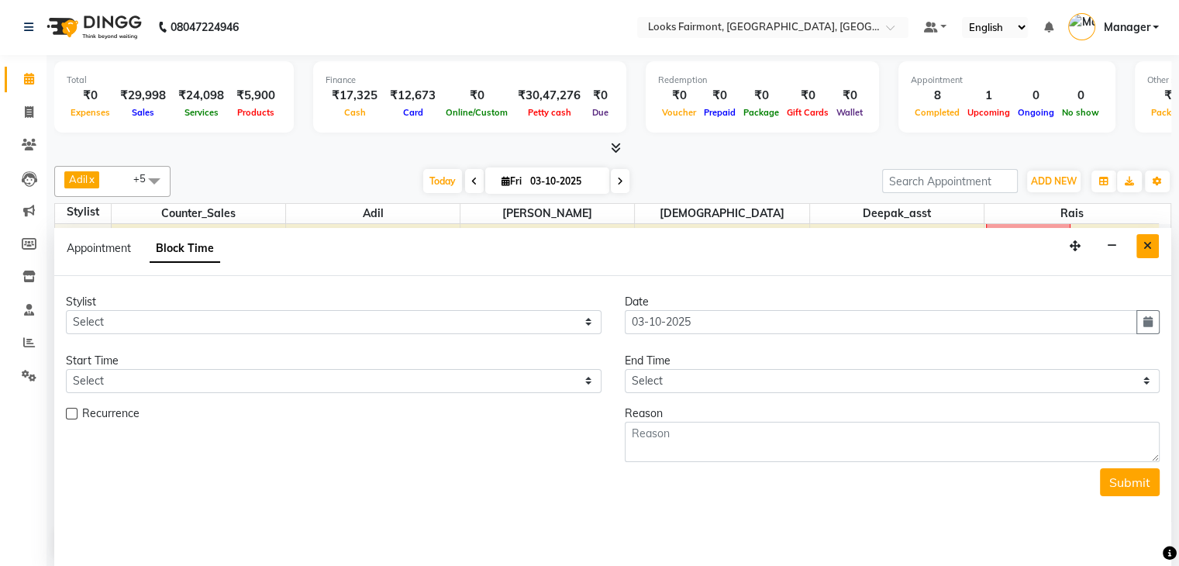
click at [1145, 234] on button "Close" at bounding box center [1147, 246] width 22 height 24
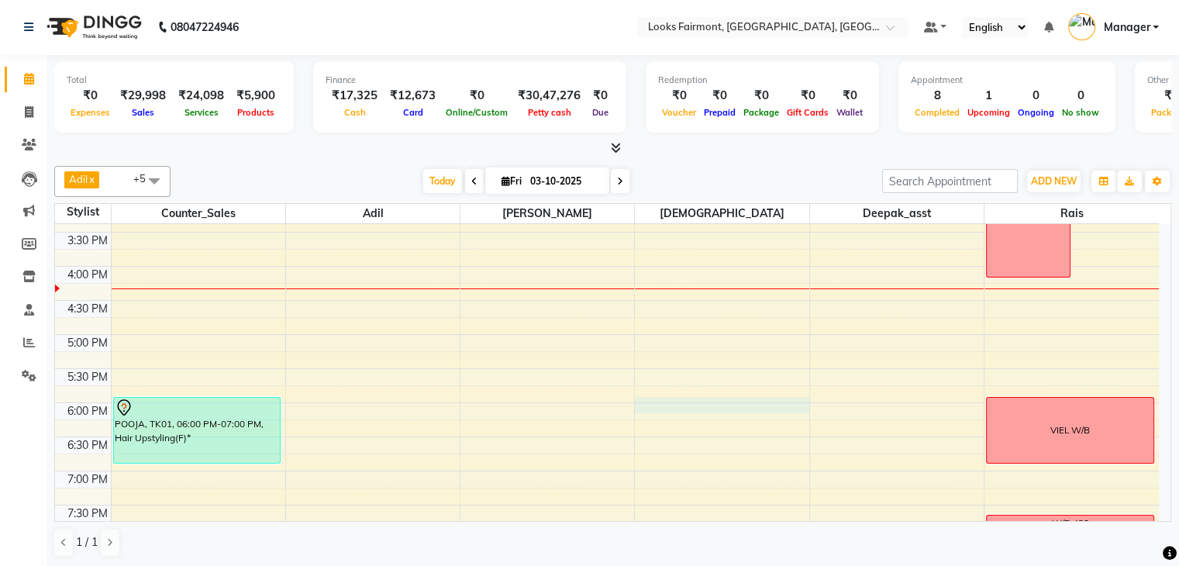
click at [732, 400] on div "8:00 AM 8:30 AM 9:00 AM 9:30 AM 10:00 AM 10:30 AM 11:00 AM 11:30 AM 12:00 PM 12…" at bounding box center [607, 164] width 1104 height 886
select select "76349"
select select "tentative"
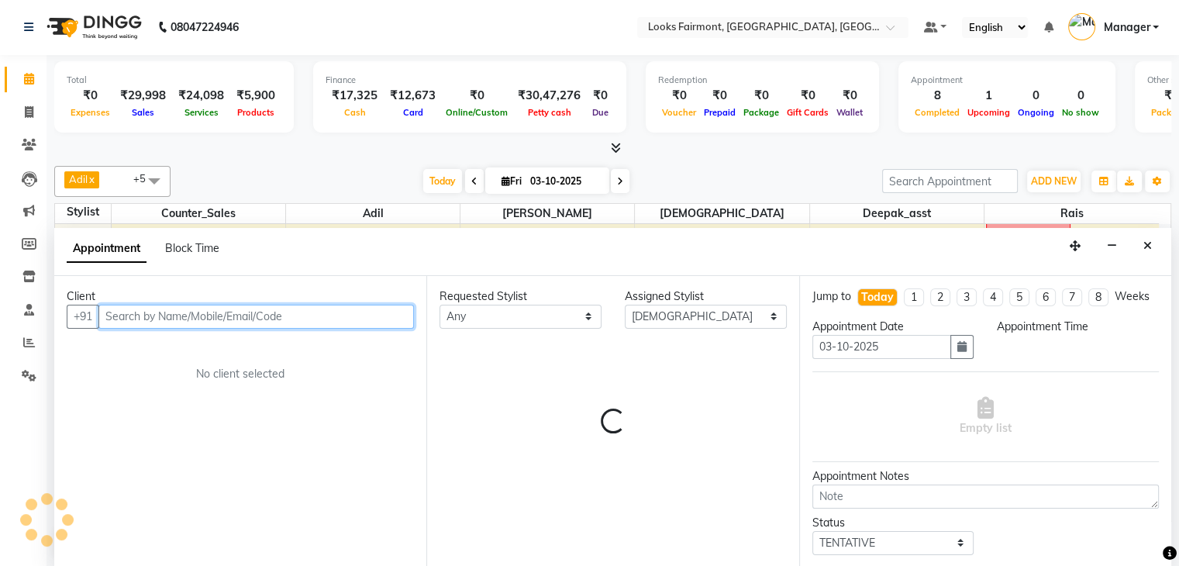
select select "1080"
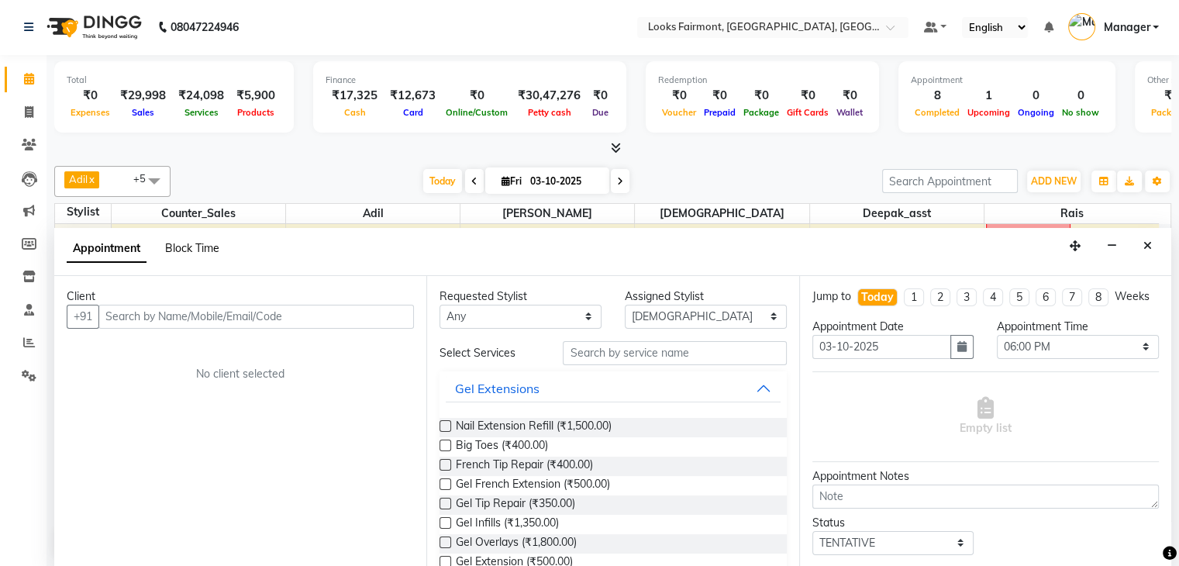
click at [182, 241] on span "Block Time" at bounding box center [192, 248] width 54 height 14
select select "76349"
select select "1080"
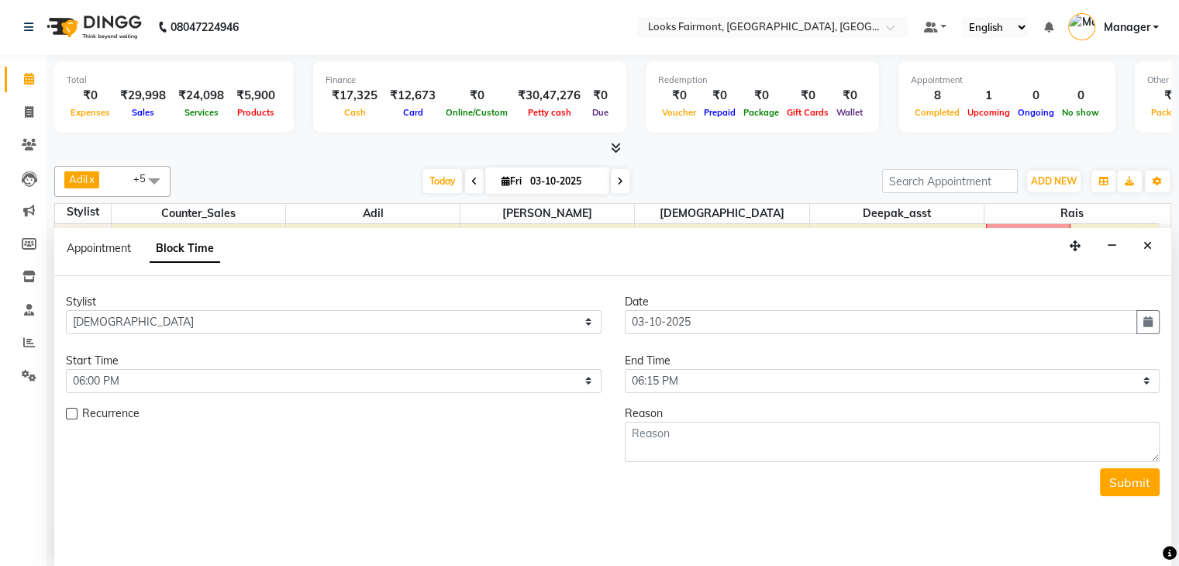
scroll to position [542, 0]
drag, startPoint x: 807, startPoint y: 385, endPoint x: 806, endPoint y: 374, distance: 10.9
click at [807, 385] on select "Select 09:00 AM 09:15 AM 09:30 AM 09:45 AM 10:00 AM 10:15 AM 10:30 AM 10:45 AM …" at bounding box center [893, 381] width 536 height 24
select select "1125"
click at [625, 369] on select "Select 09:00 AM 09:15 AM 09:30 AM 09:45 AM 10:00 AM 10:15 AM 10:30 AM 10:45 AM …" at bounding box center [893, 381] width 536 height 24
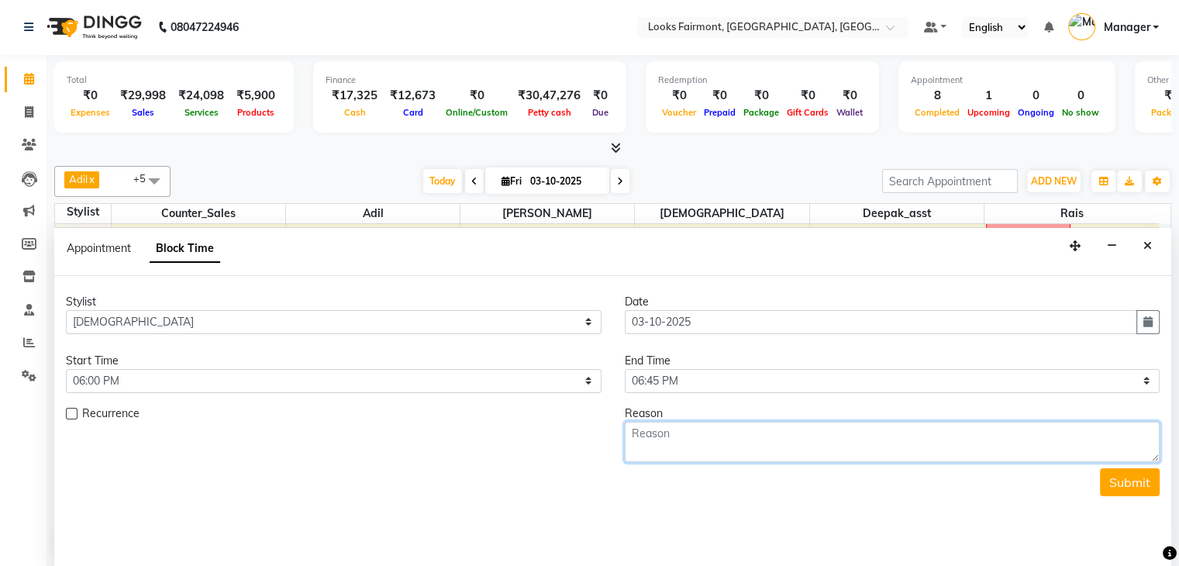
click at [800, 445] on textarea at bounding box center [893, 442] width 536 height 40
type textarea "VIEL W/B"
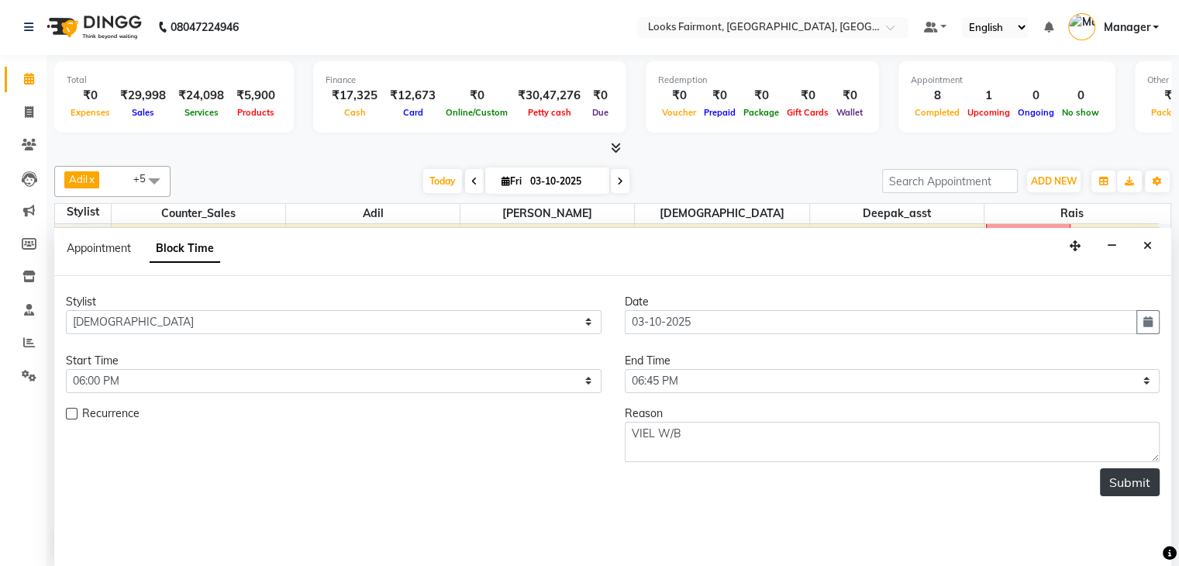
click at [1118, 477] on button "Submit" at bounding box center [1130, 482] width 60 height 28
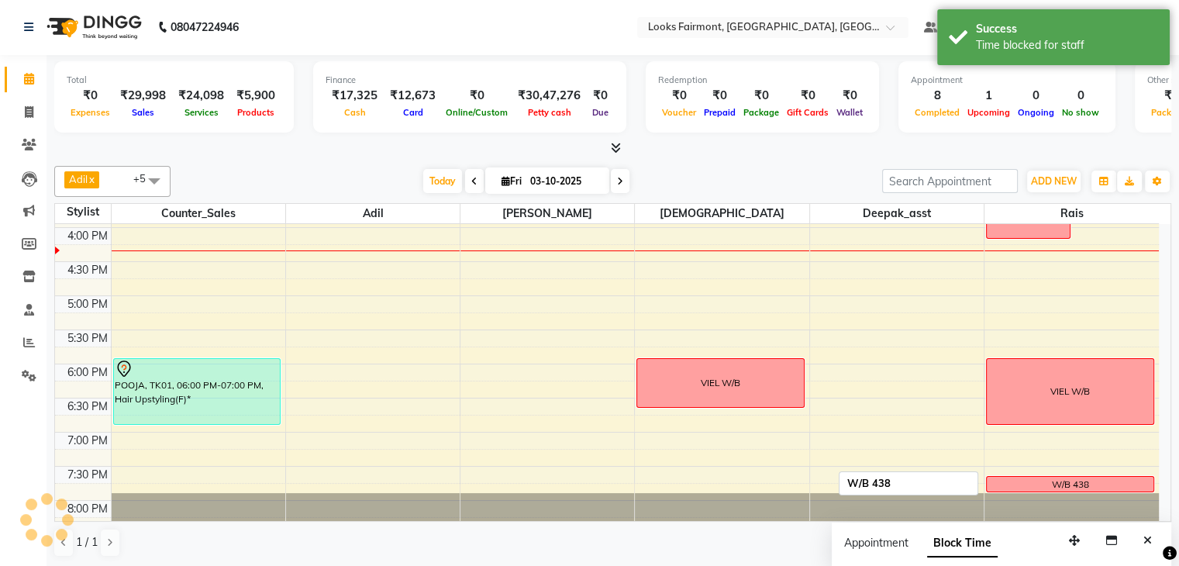
scroll to position [0, 0]
